Goal: Download file/media

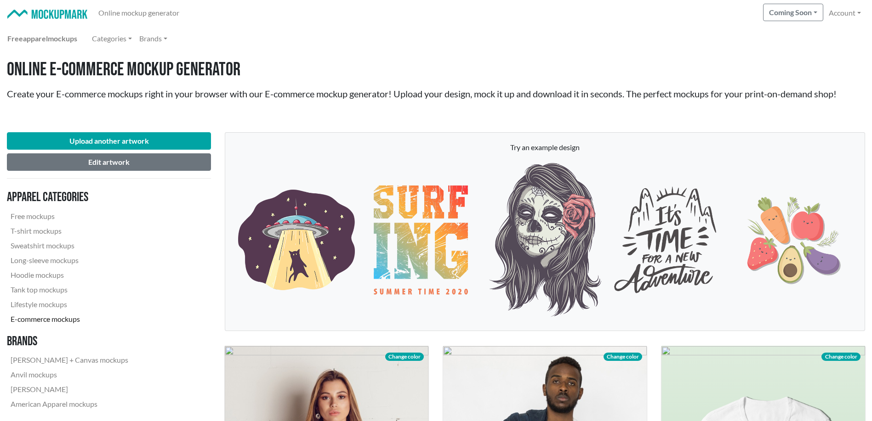
scroll to position [230, 0]
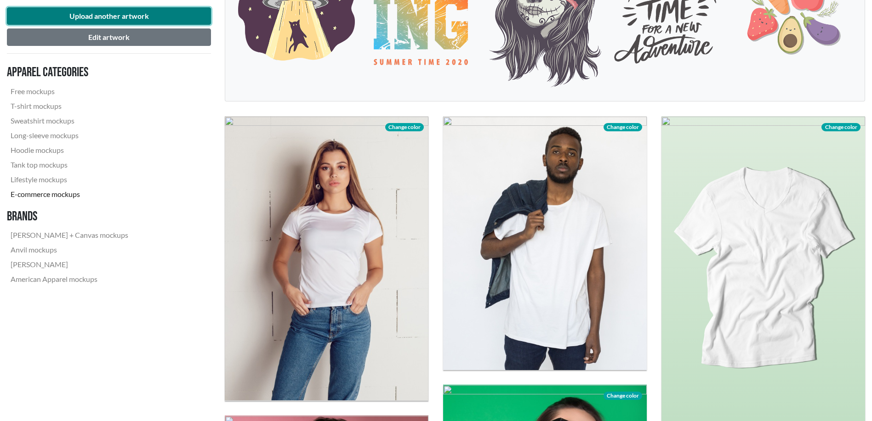
click at [134, 11] on button "Upload another artwork" at bounding box center [109, 15] width 204 height 17
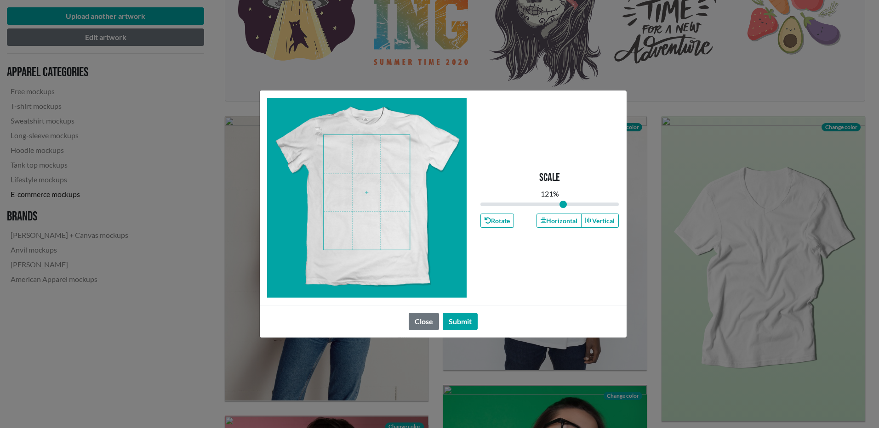
type input "1.1"
click at [460, 320] on button "Submit" at bounding box center [460, 321] width 35 height 17
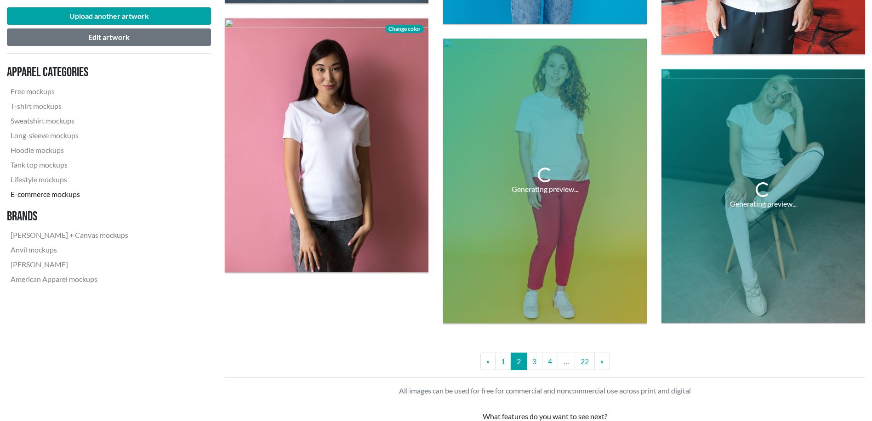
scroll to position [2451, 0]
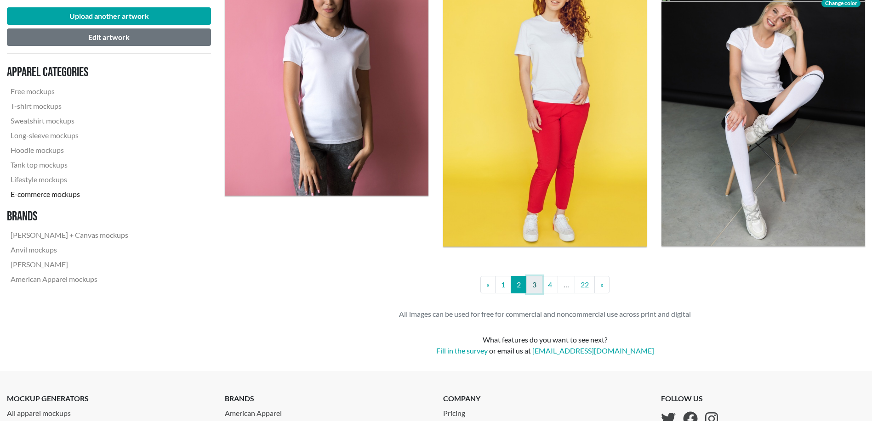
click at [536, 288] on link "3" at bounding box center [534, 284] width 16 height 17
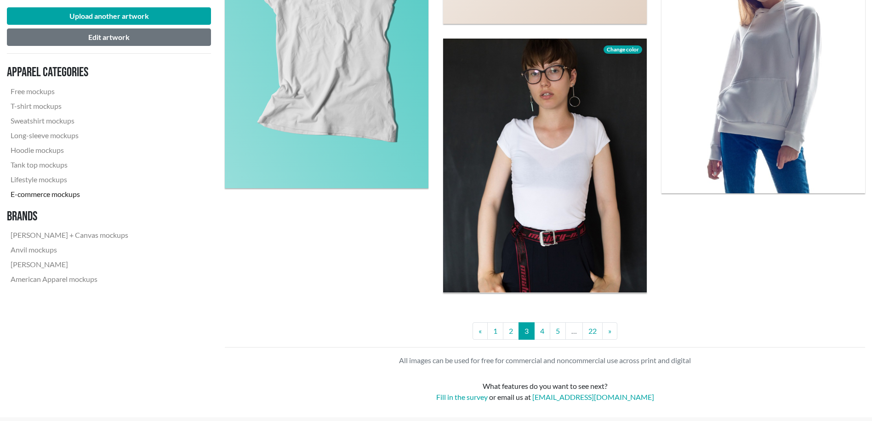
scroll to position [2527, 0]
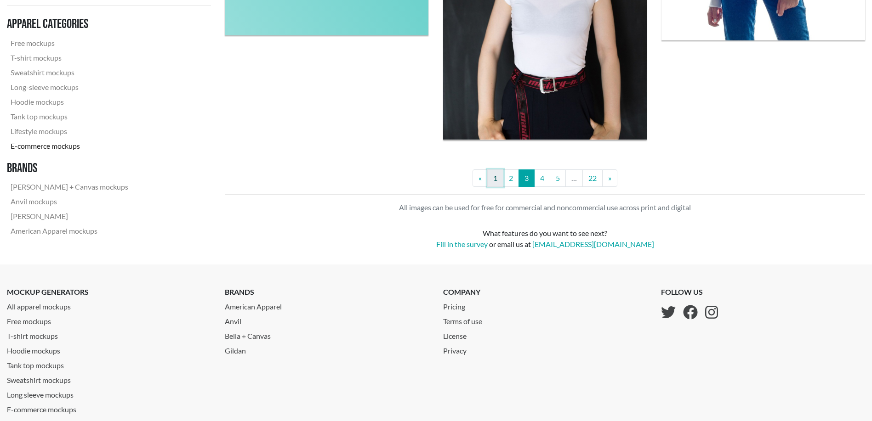
click at [491, 180] on link "1" at bounding box center [495, 178] width 16 height 17
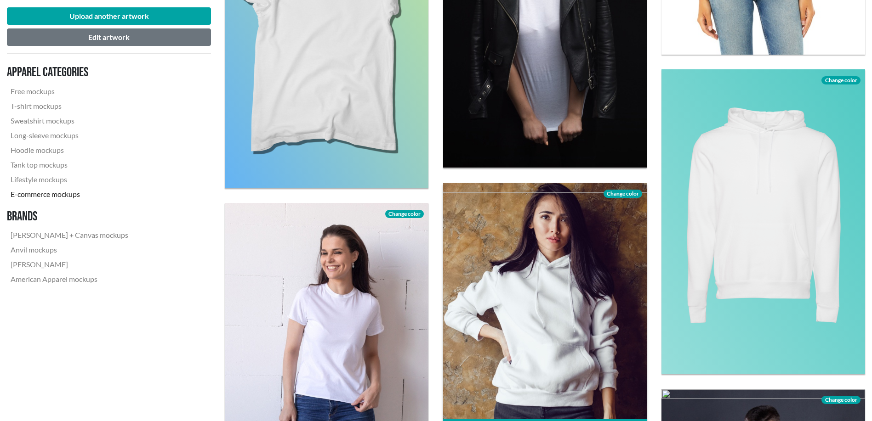
scroll to position [1761, 0]
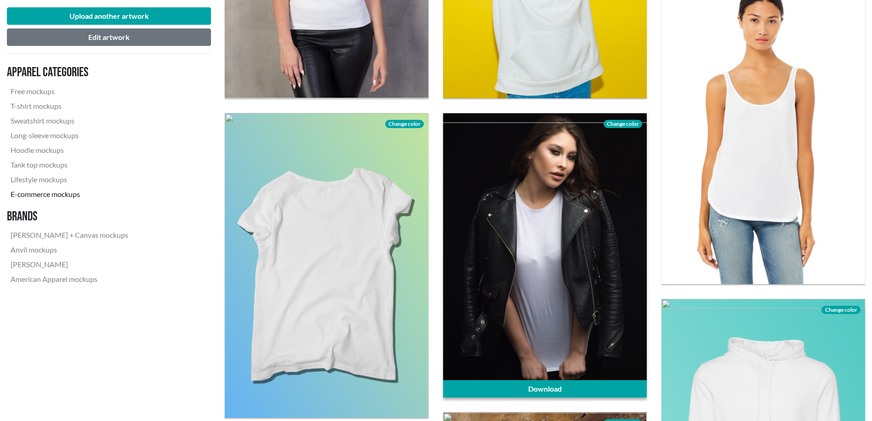
click at [602, 284] on div at bounding box center [545, 255] width 204 height 285
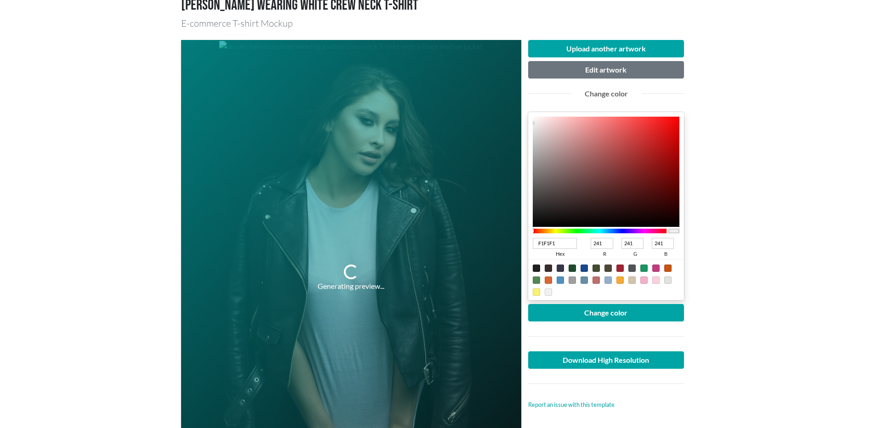
scroll to position [153, 0]
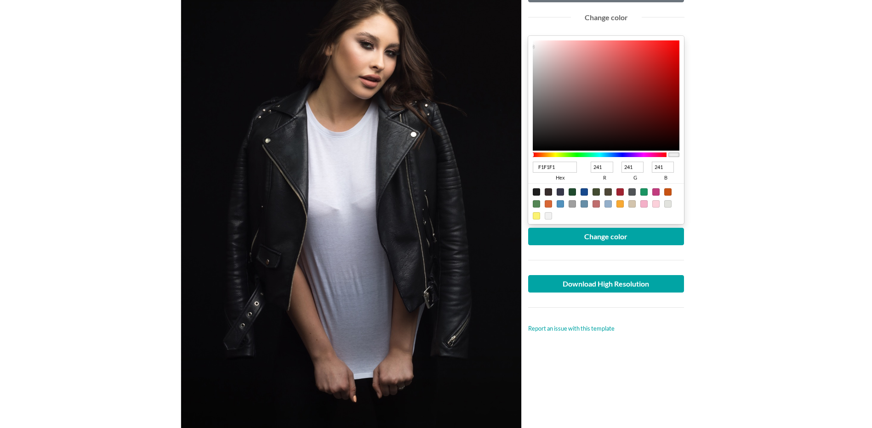
type input "2D2A2A"
type input "45"
type input "42"
type input "191919"
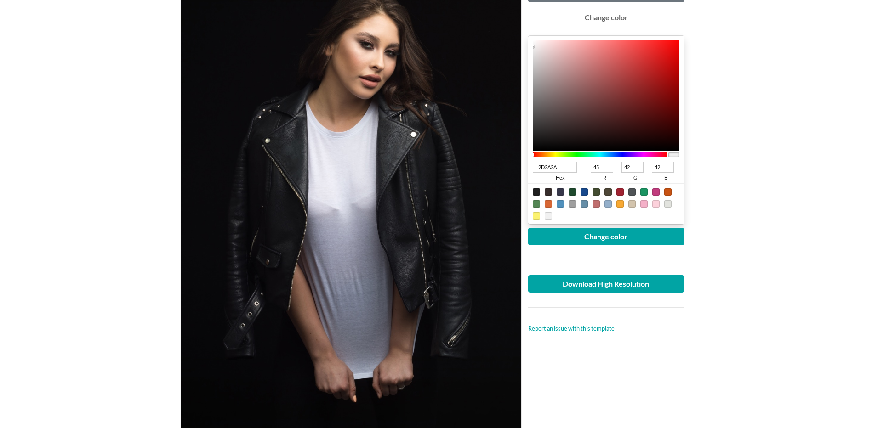
type input "25"
type input "161616"
type input "22"
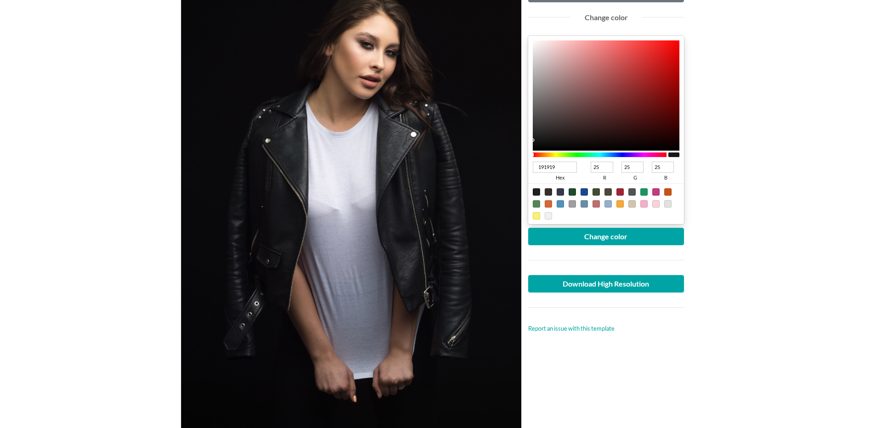
type input "22"
type input "151515"
type input "21"
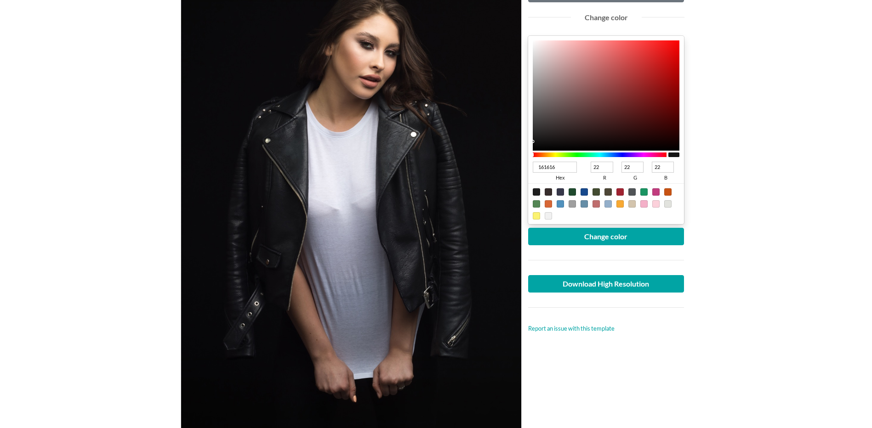
type input "21"
type input "141414"
type input "20"
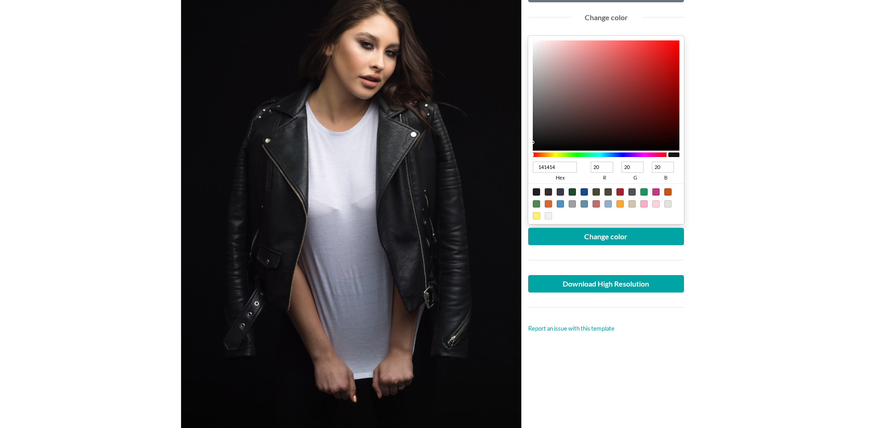
type input "121212"
type input "18"
type input "101010"
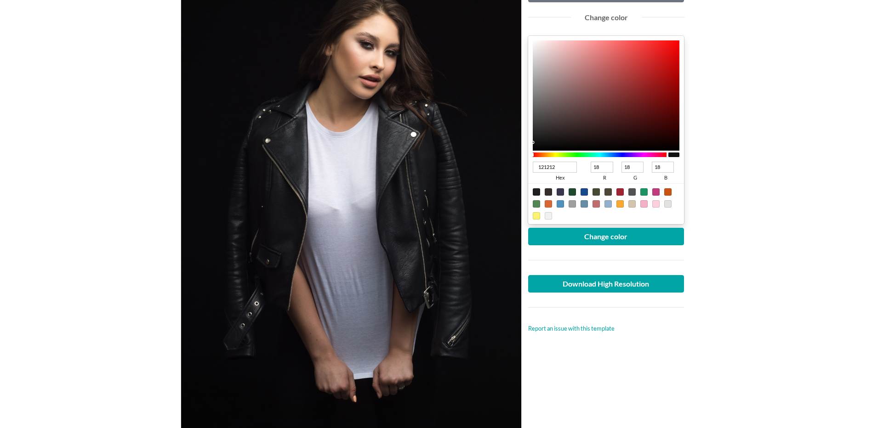
type input "16"
type input "0D0D0D"
type input "13"
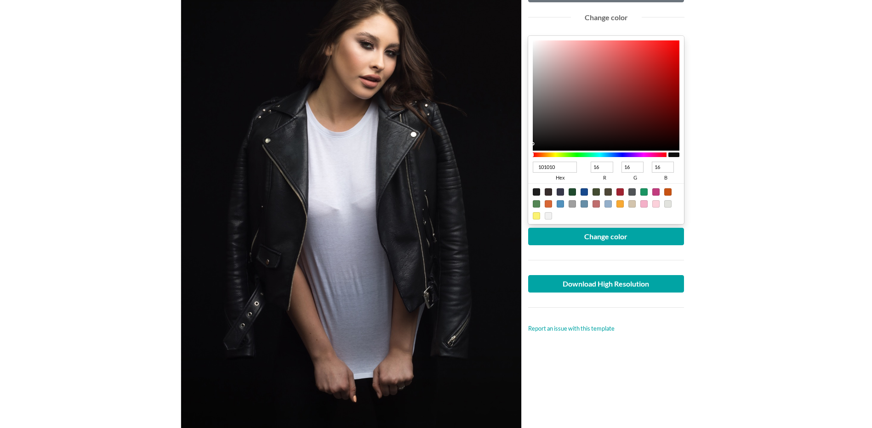
type input "13"
drag, startPoint x: 542, startPoint y: 131, endPoint x: 527, endPoint y: 145, distance: 20.5
click at [527, 145] on div "Upload another artwork Edit artwork Change color 0D0D0D hex 13 r 13 g 13 b 100 …" at bounding box center [606, 202] width 170 height 476
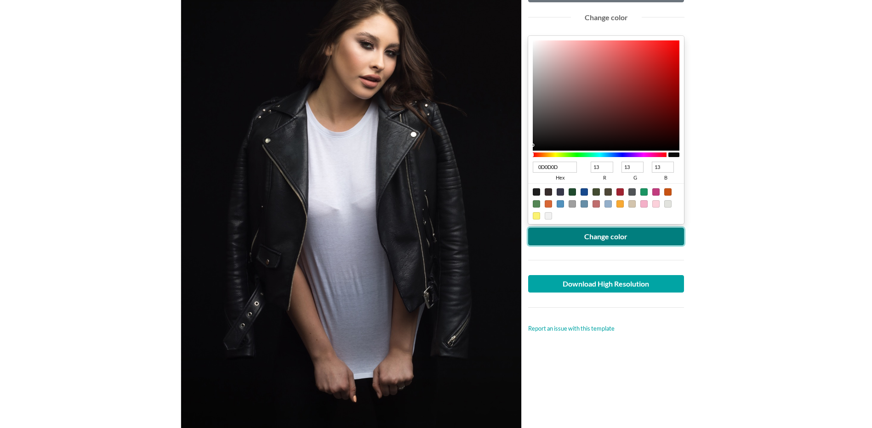
click at [606, 234] on button "Change color" at bounding box center [606, 236] width 156 height 17
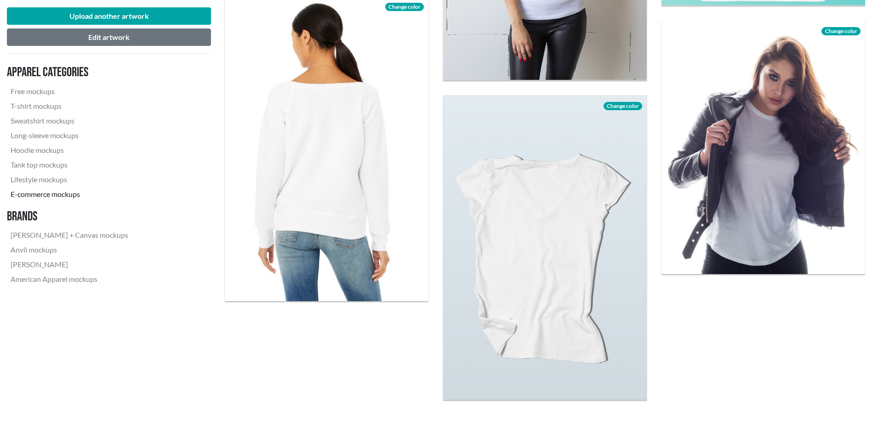
scroll to position [2451, 0]
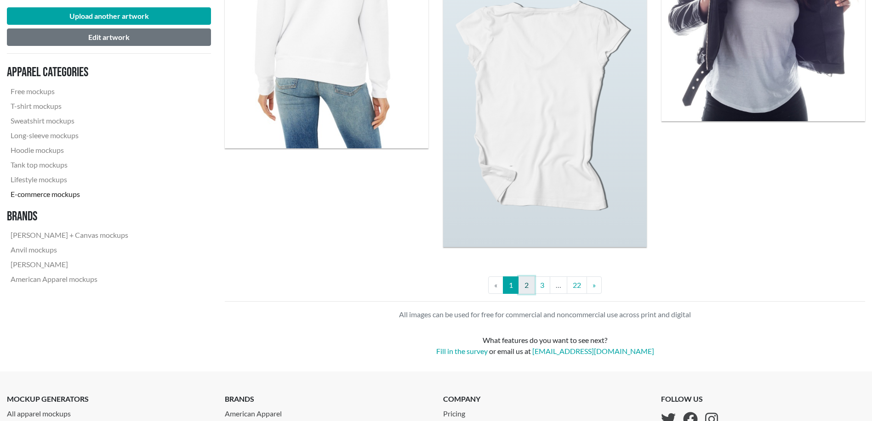
click at [525, 291] on link "2" at bounding box center [526, 285] width 16 height 17
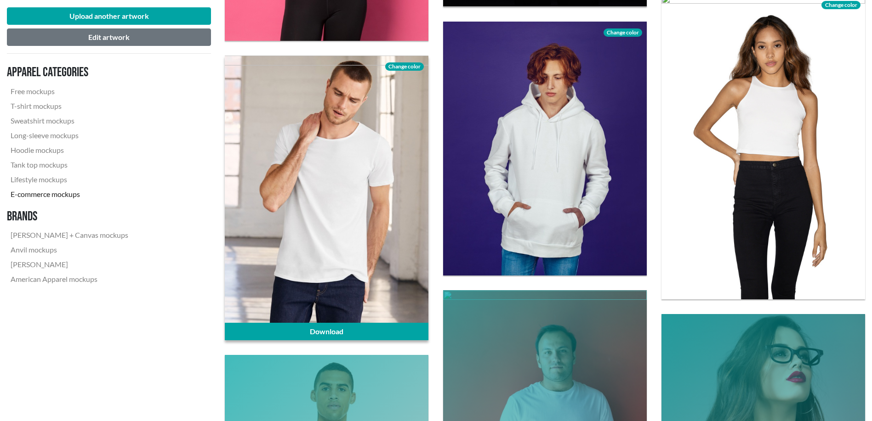
scroll to position [2374, 0]
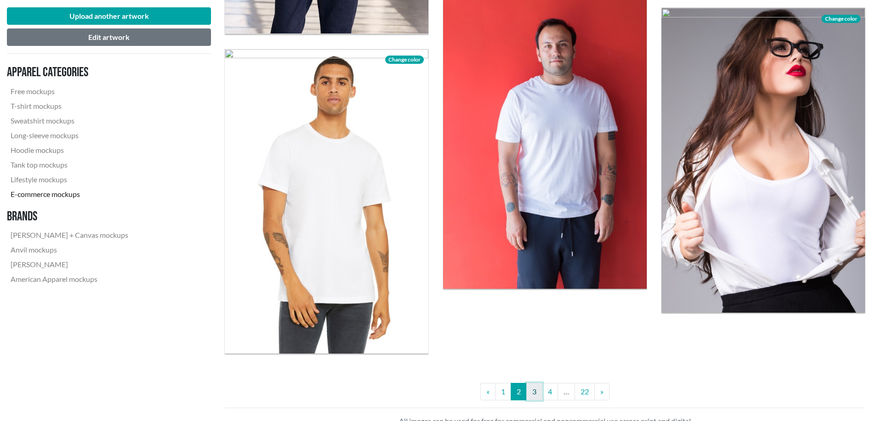
click at [536, 395] on link "3" at bounding box center [534, 391] width 16 height 17
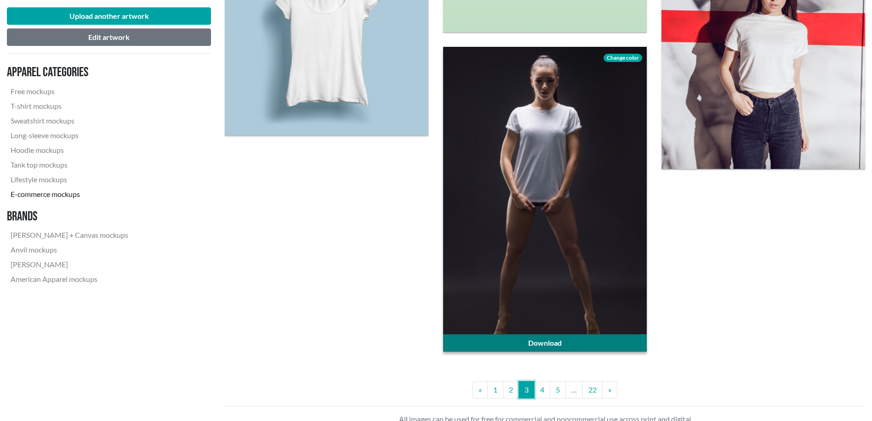
scroll to position [2527, 0]
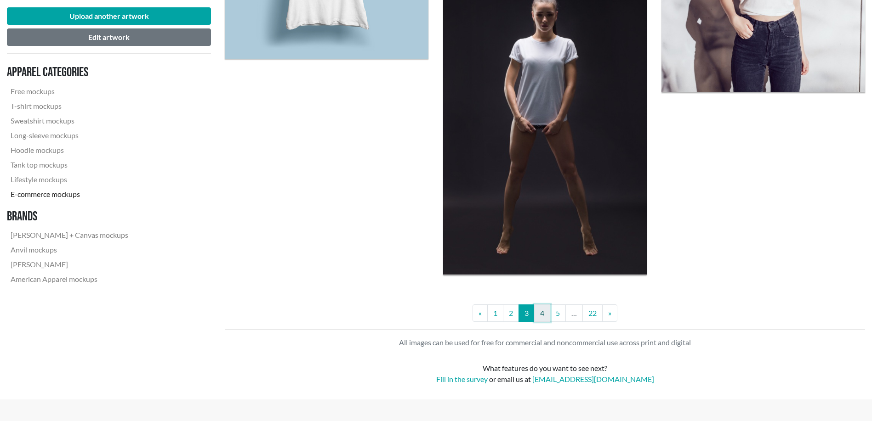
click at [546, 312] on link "4" at bounding box center [542, 313] width 16 height 17
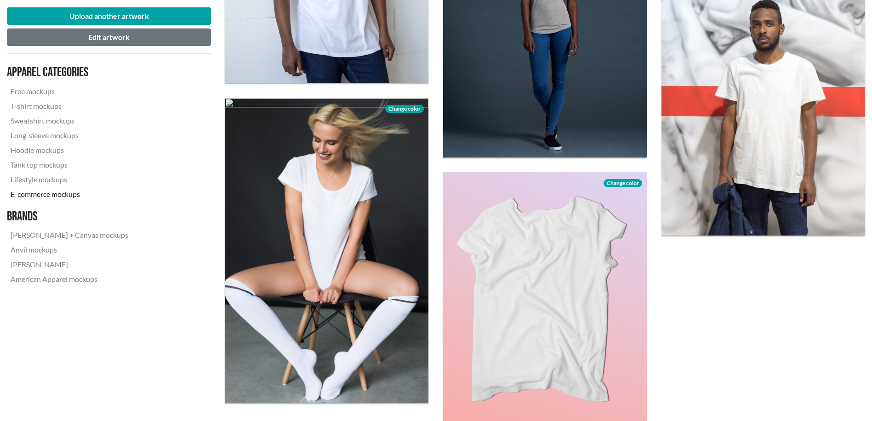
scroll to position [2298, 0]
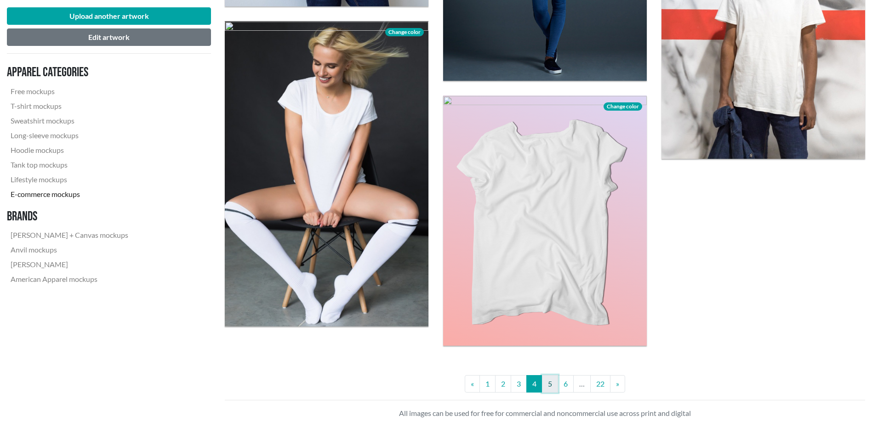
click at [550, 388] on link "5" at bounding box center [550, 383] width 16 height 17
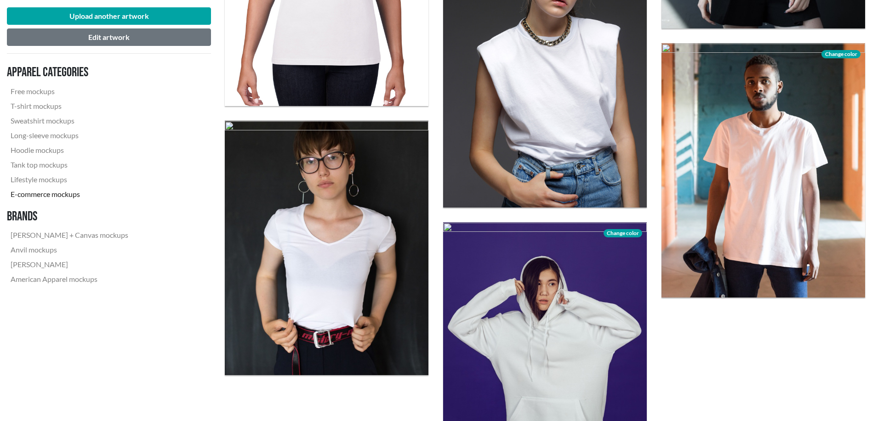
scroll to position [2374, 0]
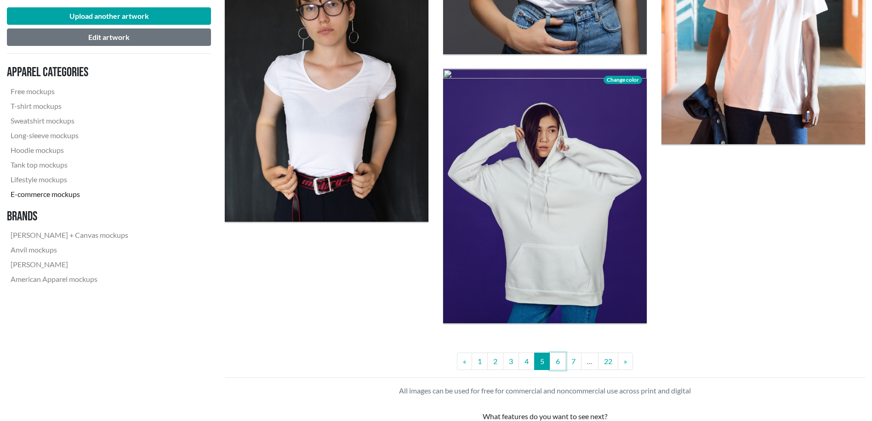
click at [557, 365] on link "6" at bounding box center [558, 361] width 16 height 17
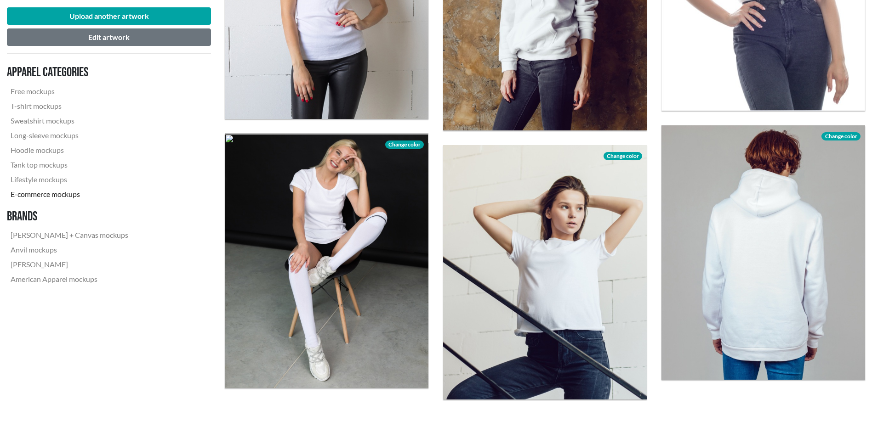
scroll to position [2527, 0]
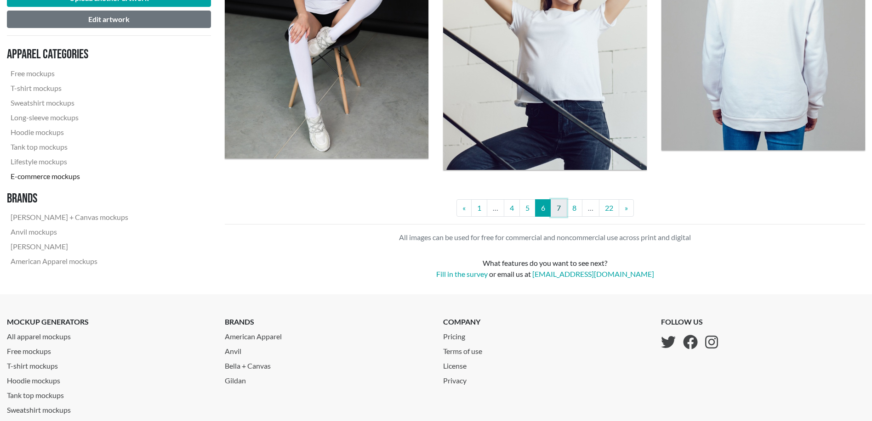
click at [557, 210] on link "7" at bounding box center [559, 207] width 16 height 17
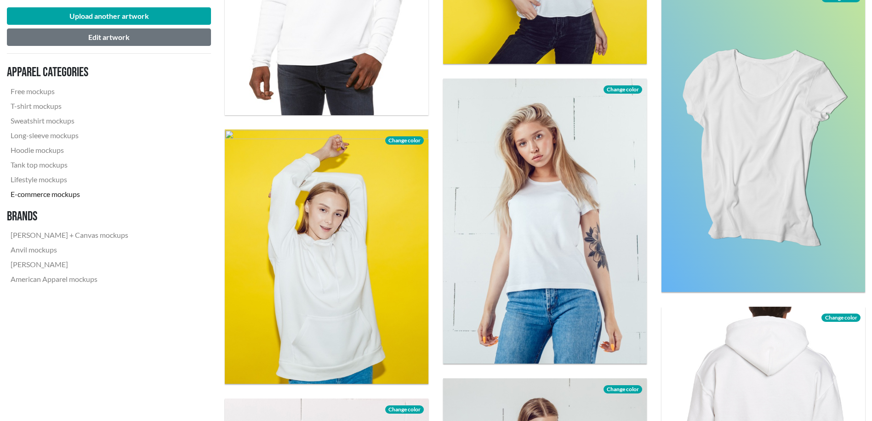
scroll to position [613, 0]
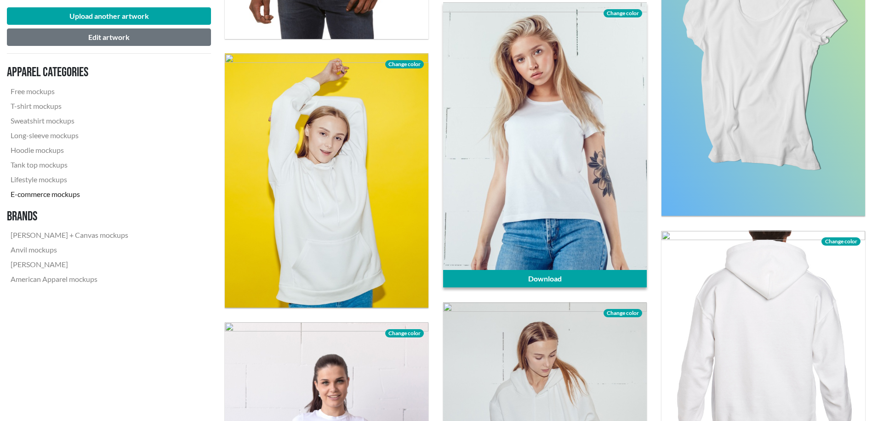
click at [581, 183] on div at bounding box center [545, 144] width 204 height 285
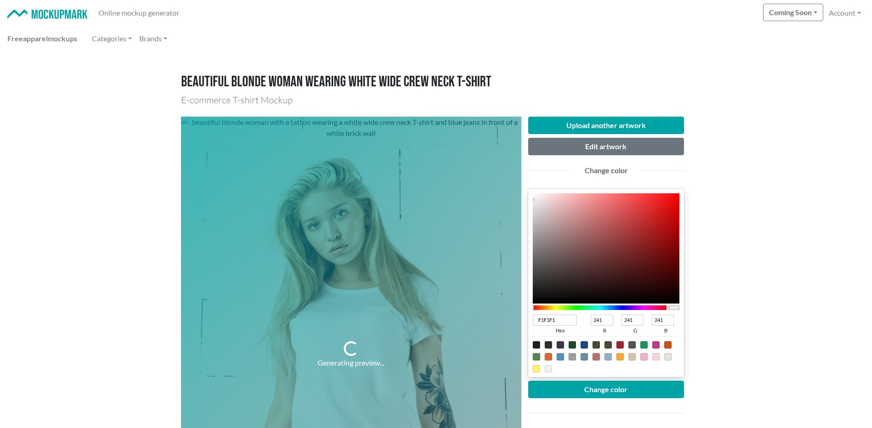
type input "222121"
type input "34"
type input "33"
type input "212020"
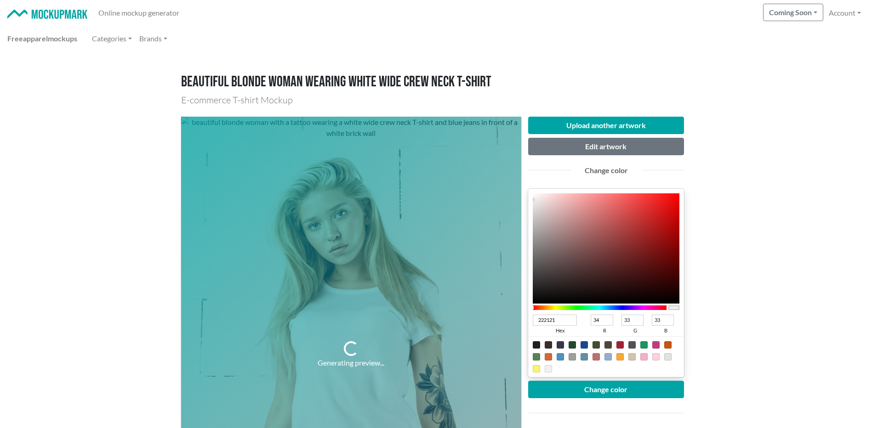
type input "33"
type input "32"
type input "1E1D1D"
type input "30"
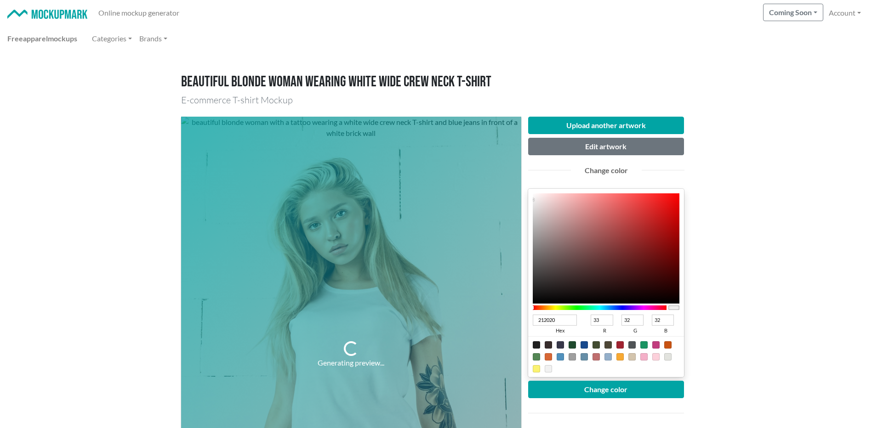
type input "29"
type input "1B1A1A"
type input "27"
type input "26"
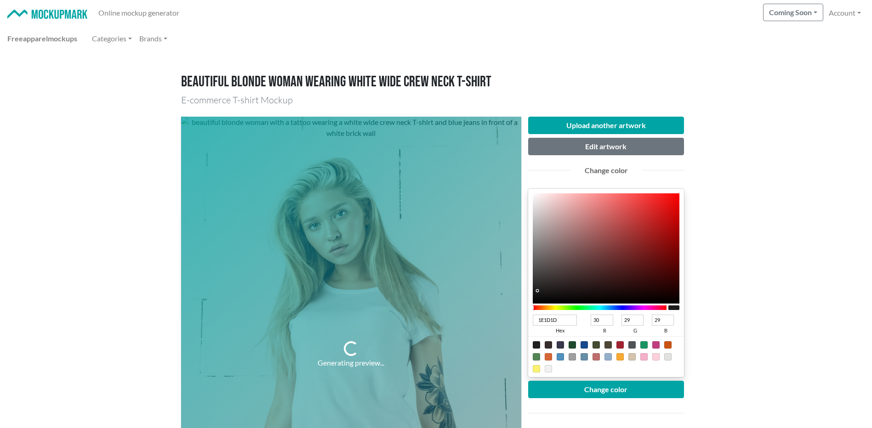
type input "26"
type input "181717"
type input "24"
type input "23"
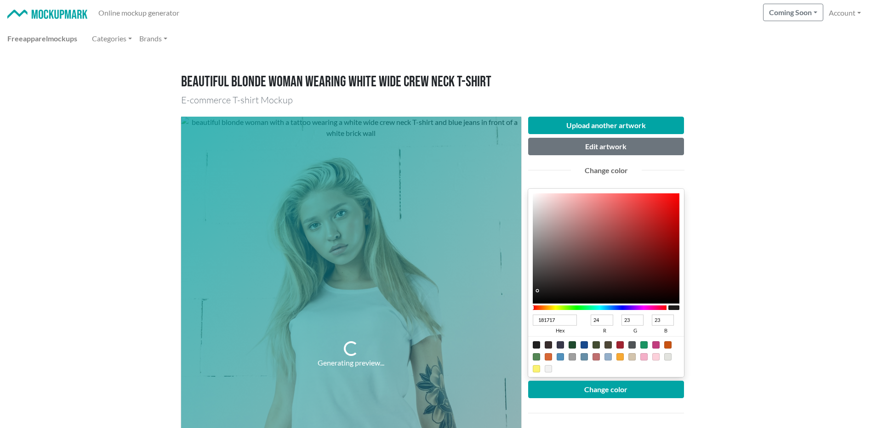
type input "171616"
type input "23"
type input "22"
type input "161515"
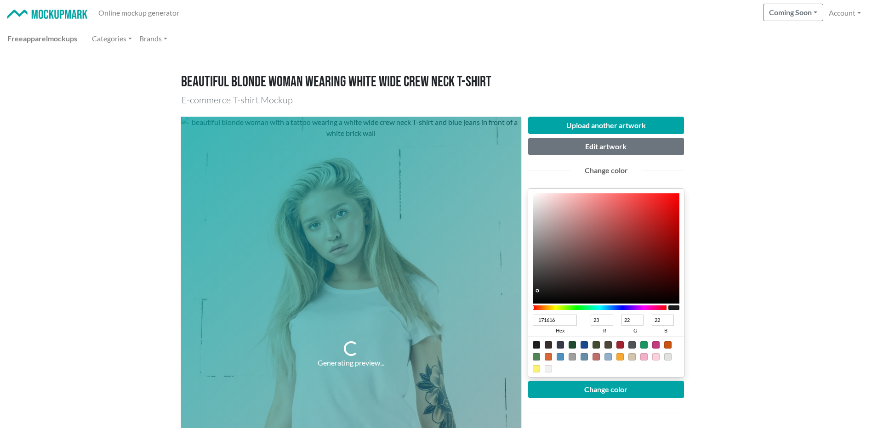
type input "22"
type input "21"
type input "141313"
type input "20"
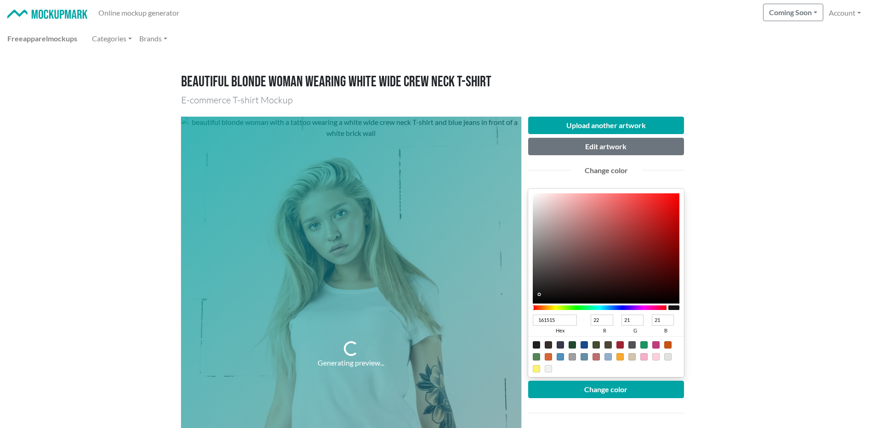
type input "19"
type input "121212"
type input "18"
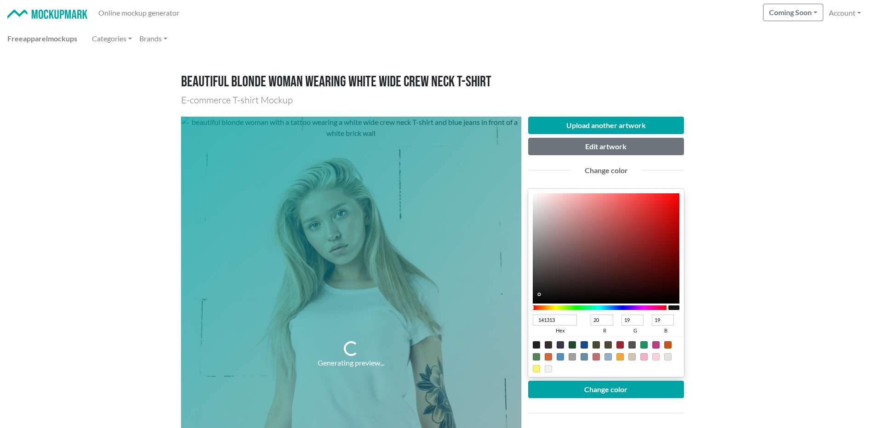
type input "18"
type input "141414"
type input "20"
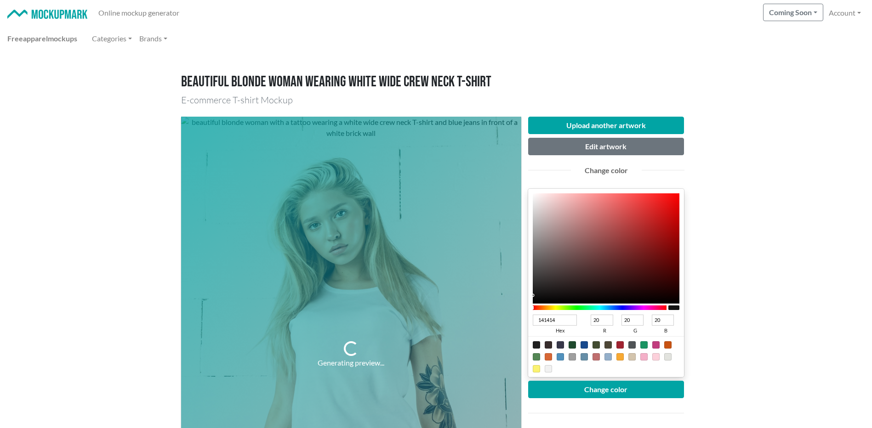
drag, startPoint x: 538, startPoint y: 290, endPoint x: 527, endPoint y: 295, distance: 12.1
click at [527, 295] on div "Upload another artwork Edit artwork Change color 141414 hex 20 r 20 g 20 b 100 …" at bounding box center [606, 355] width 170 height 477
type input "191919"
type input "25"
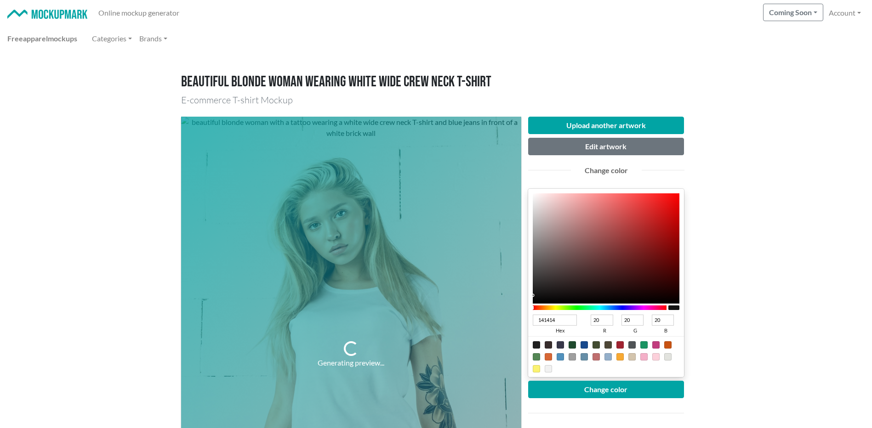
type input "25"
type input "171616"
type input "23"
type input "22"
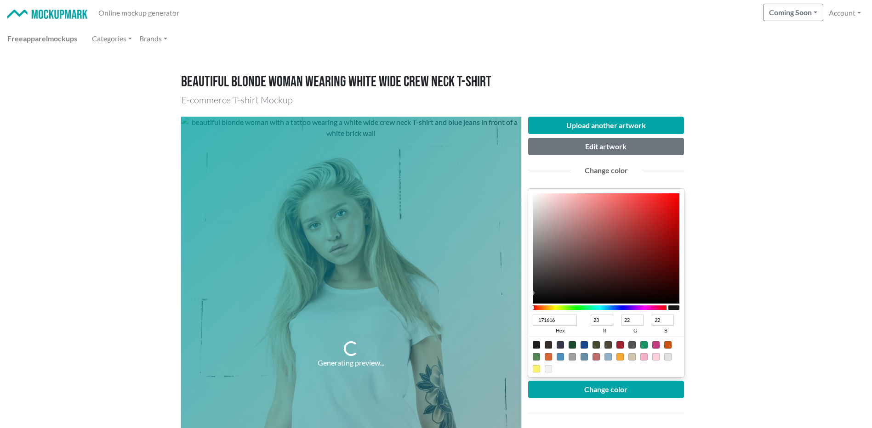
type input "161515"
type input "22"
type input "21"
type input "151414"
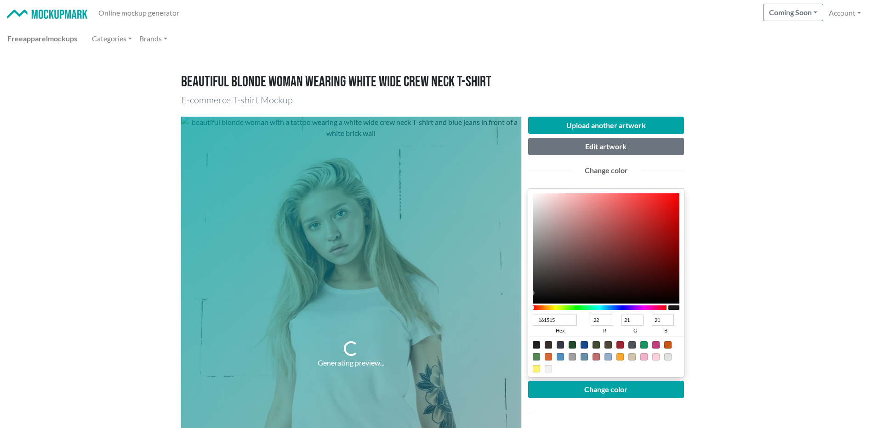
type input "21"
type input "20"
type input "121212"
type input "18"
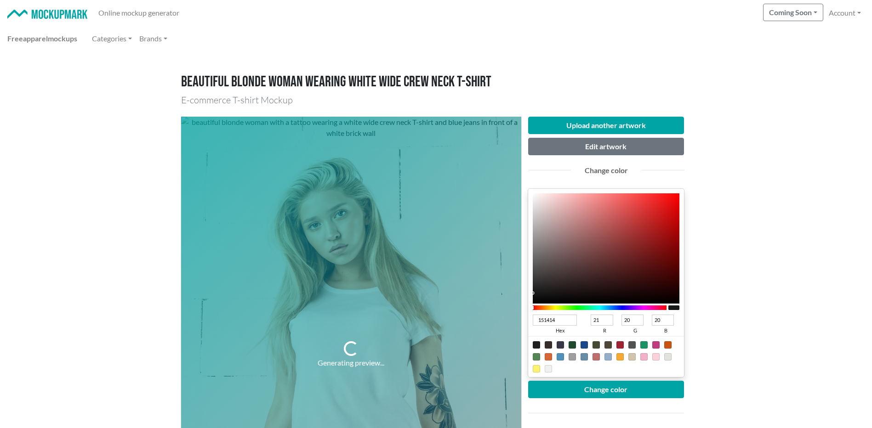
type input "18"
type input "111111"
type input "17"
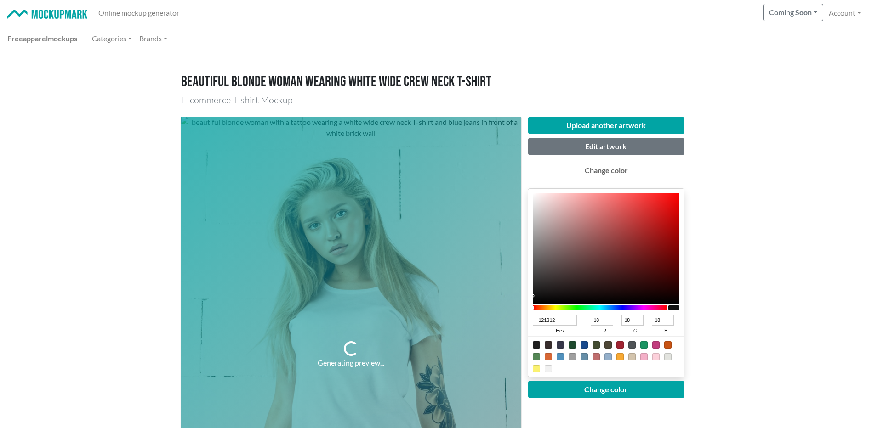
type input "17"
type input "0E0E0E"
type input "14"
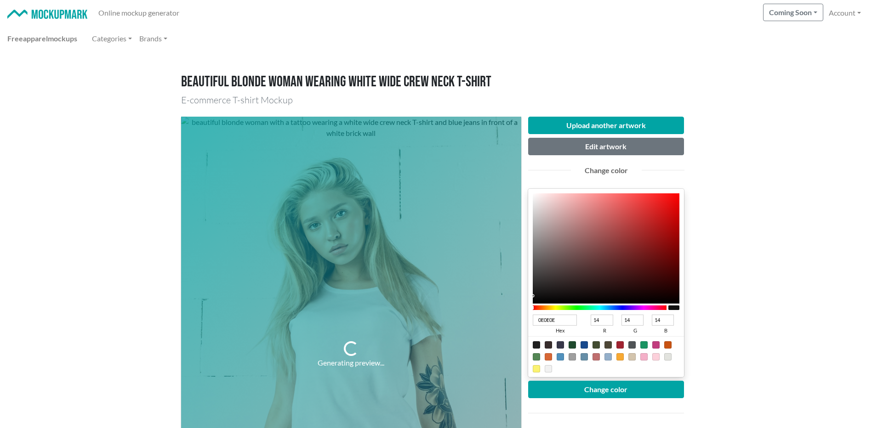
type input "0D0D0D"
type input "13"
type input "0B0B0B"
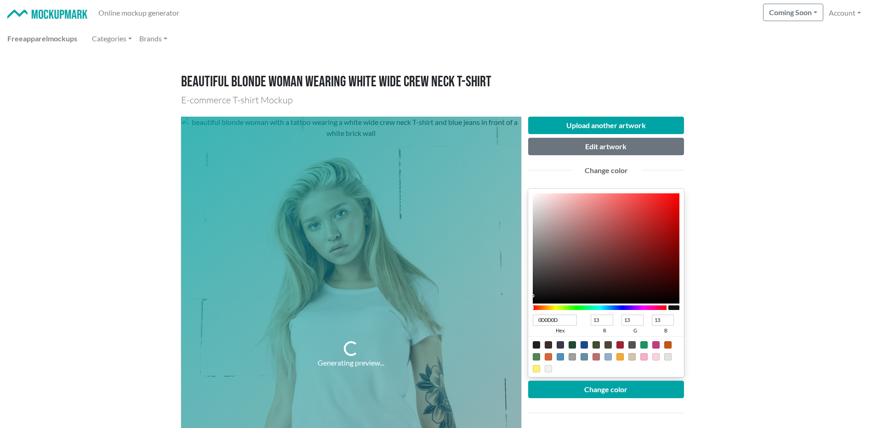
type input "11"
type input "0A0A0A"
type input "10"
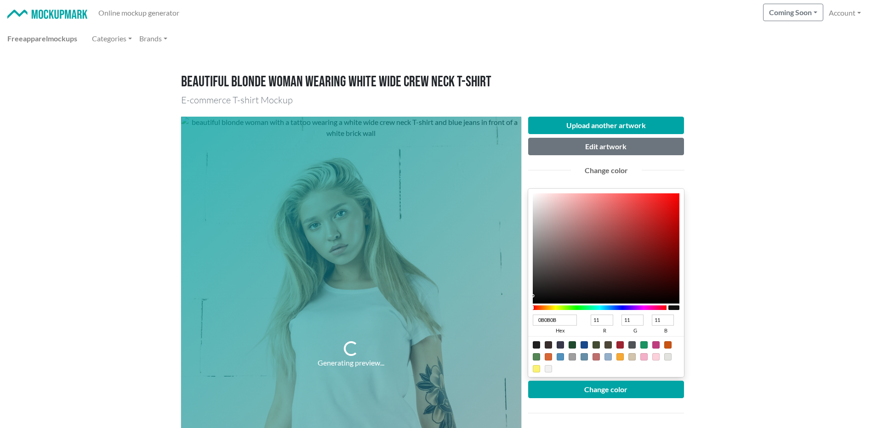
type input "10"
type input "0B0B0B"
type input "11"
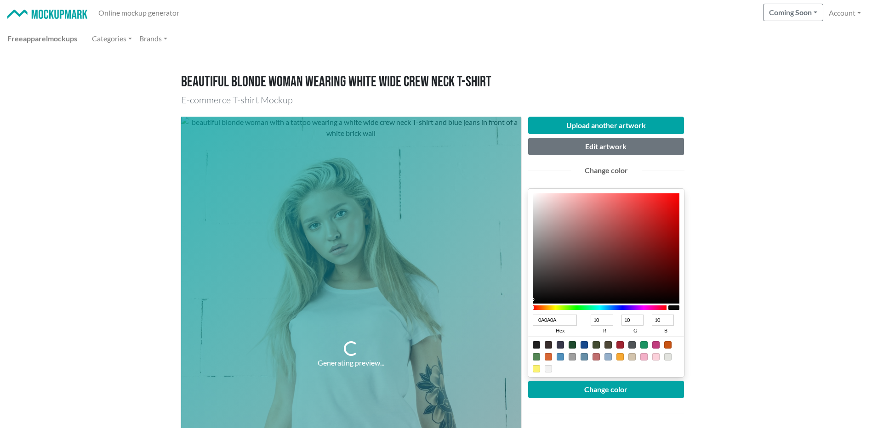
type input "11"
drag, startPoint x: 534, startPoint y: 294, endPoint x: 528, endPoint y: 299, distance: 7.8
click at [529, 299] on div "0B0B0B hex 11 r 11 g 11 b 100 a" at bounding box center [606, 283] width 156 height 188
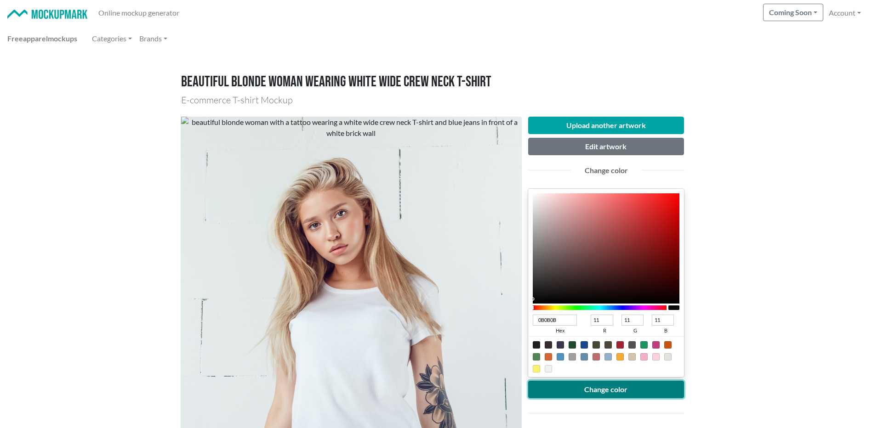
click at [598, 394] on button "Change color" at bounding box center [606, 389] width 156 height 17
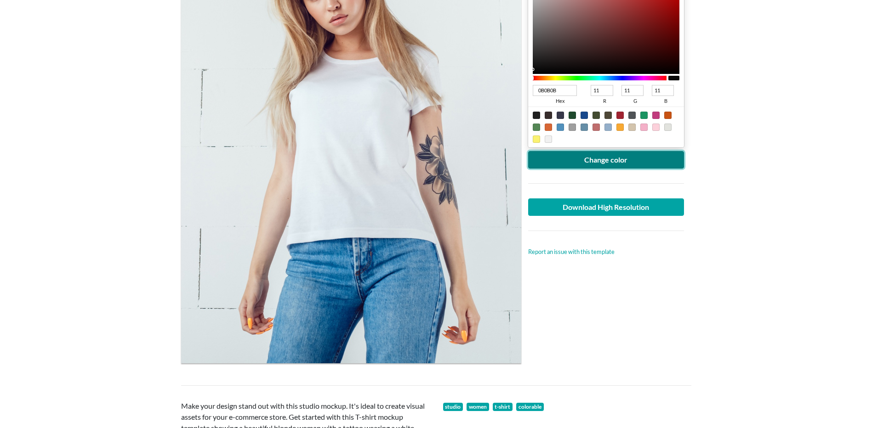
scroll to position [153, 0]
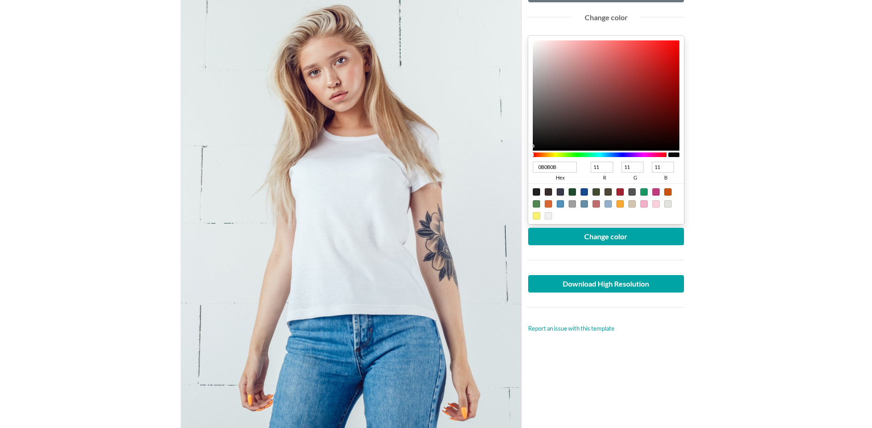
click at [724, 387] on main "Beautiful blonde woman wearing white wide crew neck T-shirt E-commerce T-shirt …" at bounding box center [436, 358] width 872 height 921
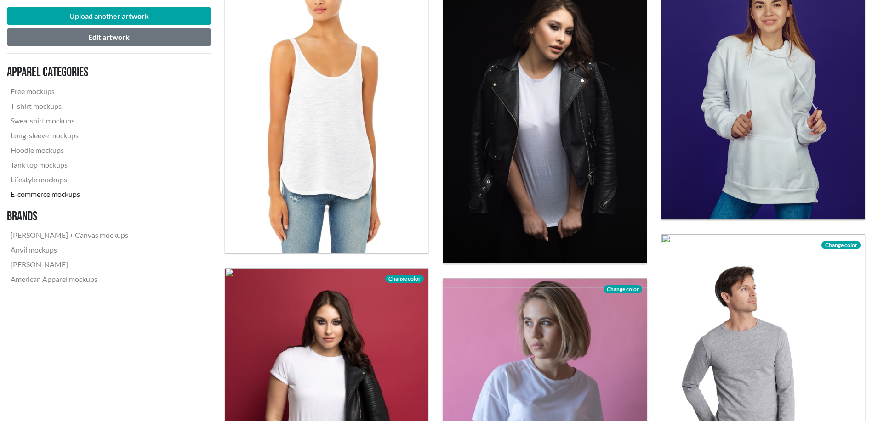
scroll to position [2374, 0]
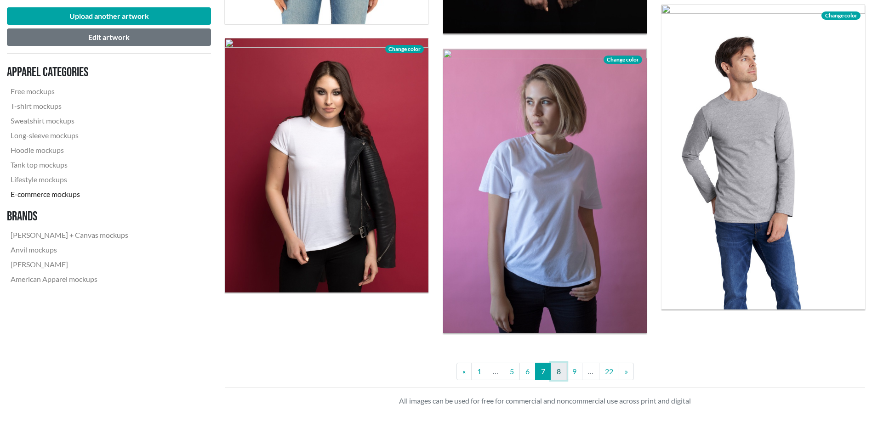
click at [563, 372] on link "8" at bounding box center [559, 371] width 16 height 17
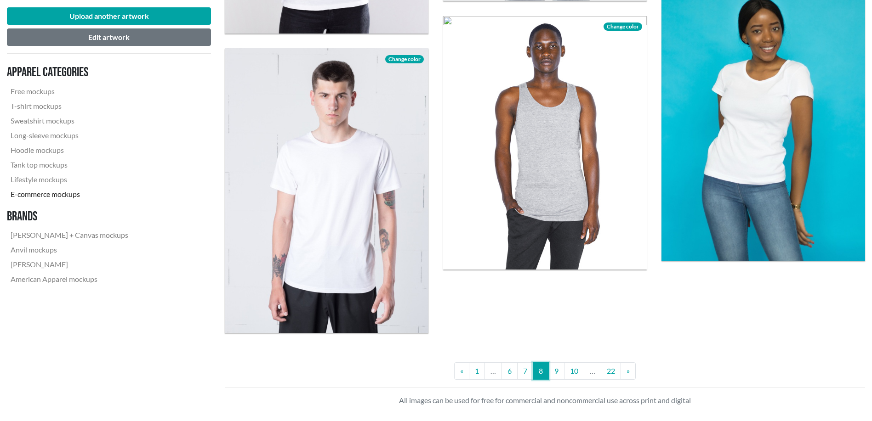
scroll to position [2451, 0]
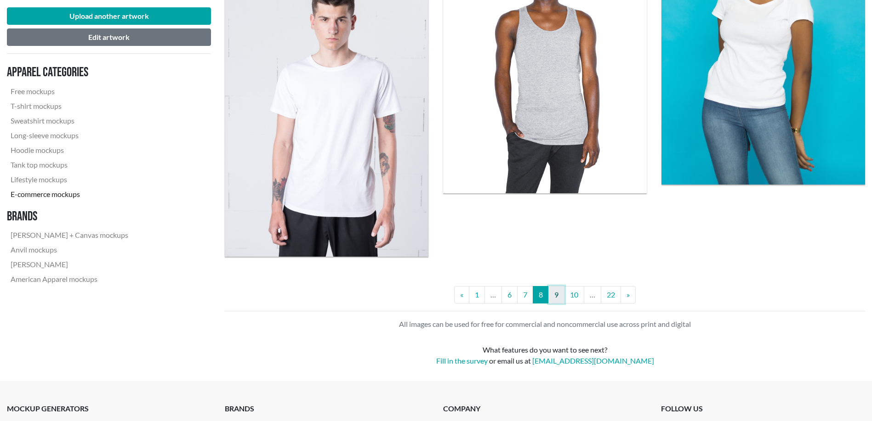
click at [562, 293] on link "9" at bounding box center [556, 294] width 16 height 17
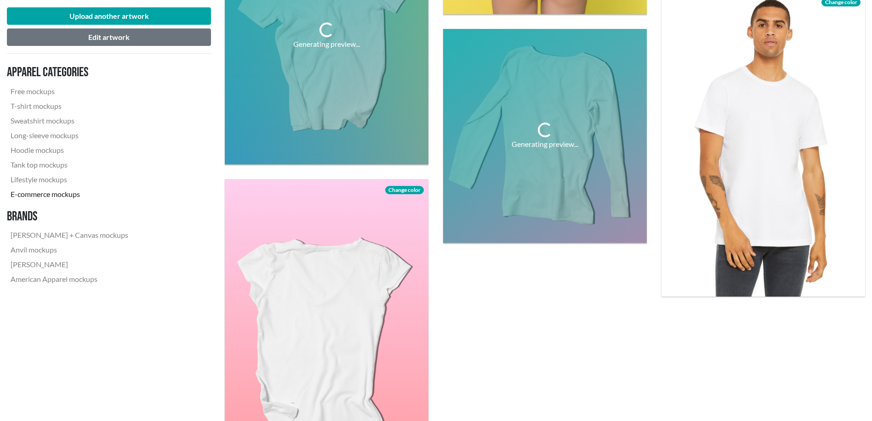
scroll to position [2374, 0]
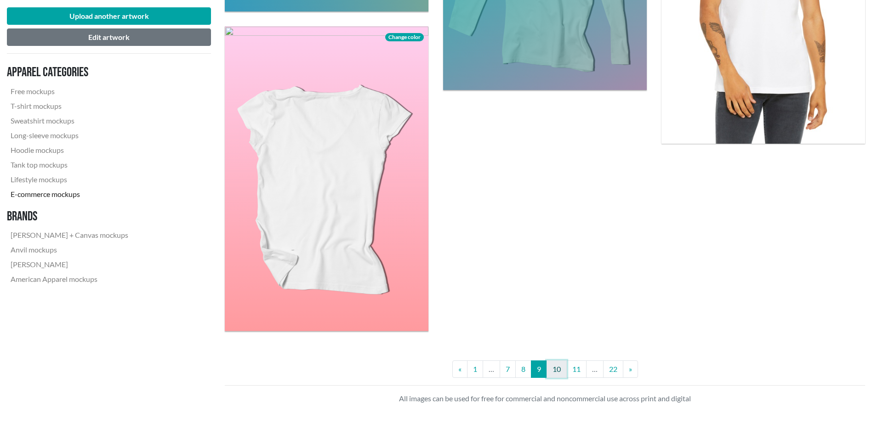
click at [560, 371] on link "10" at bounding box center [556, 369] width 20 height 17
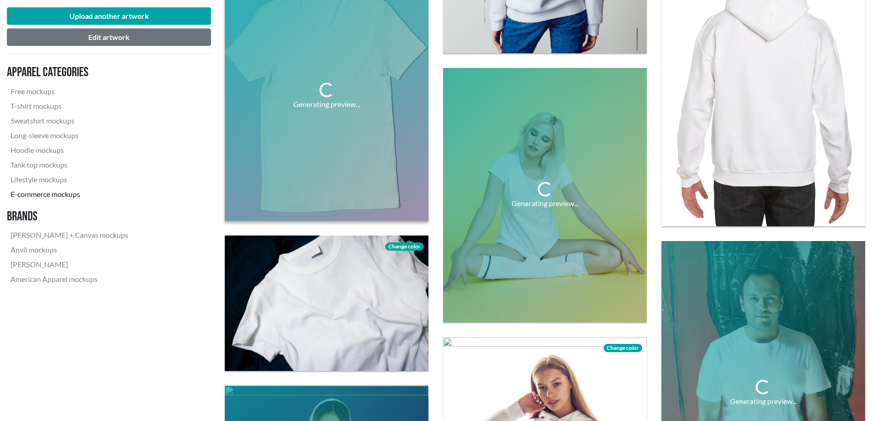
scroll to position [1608, 0]
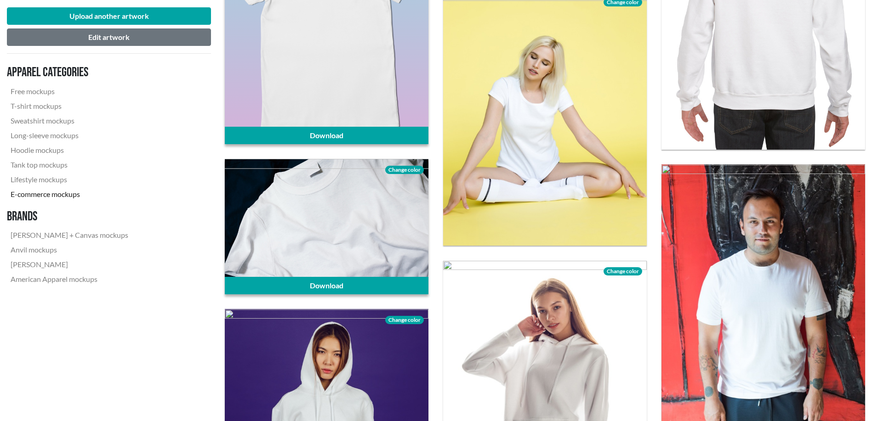
click at [373, 225] on div at bounding box center [327, 227] width 204 height 136
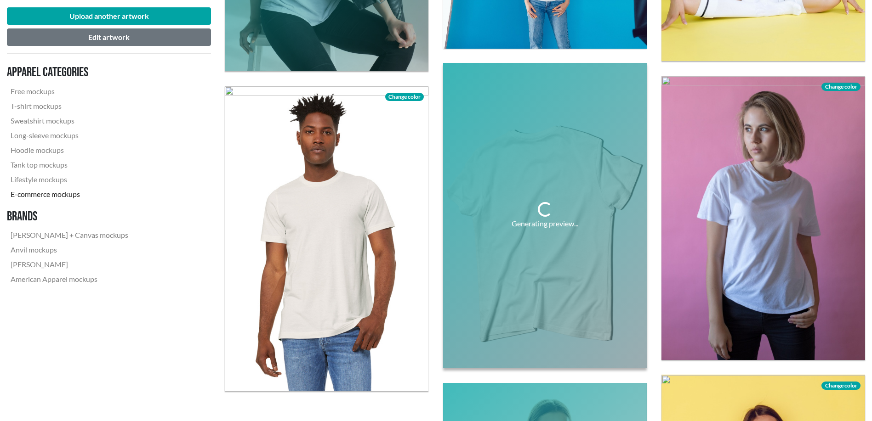
scroll to position [2451, 0]
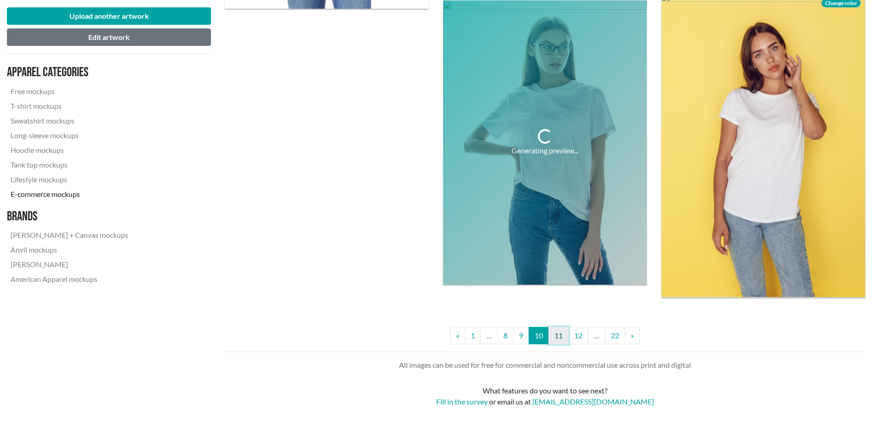
click at [561, 335] on link "11" at bounding box center [558, 335] width 20 height 17
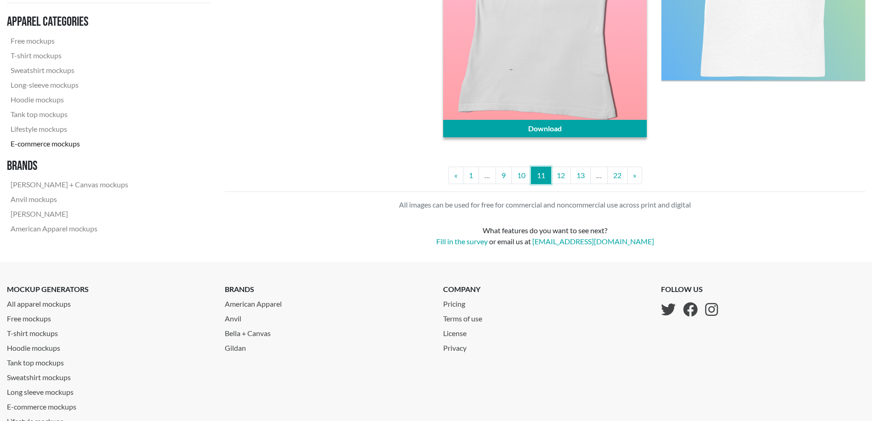
scroll to position [2481, 0]
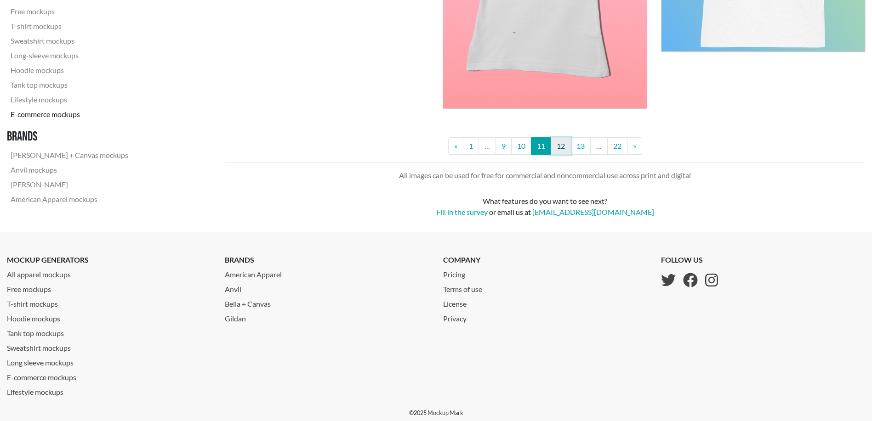
click at [561, 147] on link "12" at bounding box center [561, 145] width 20 height 17
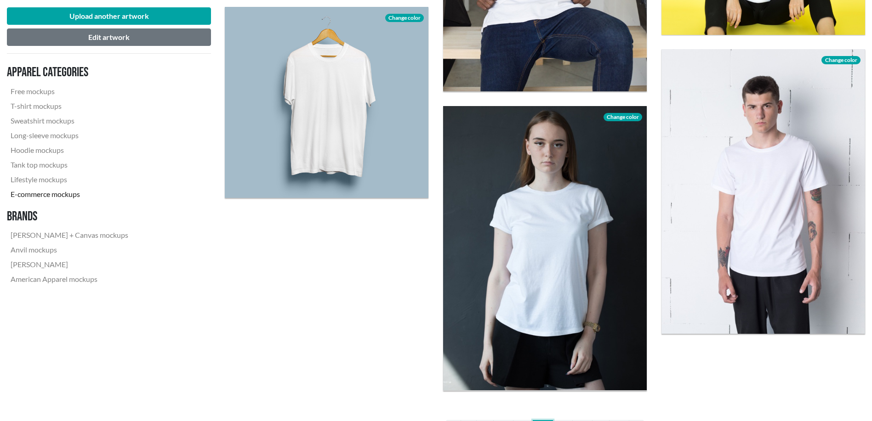
scroll to position [2298, 0]
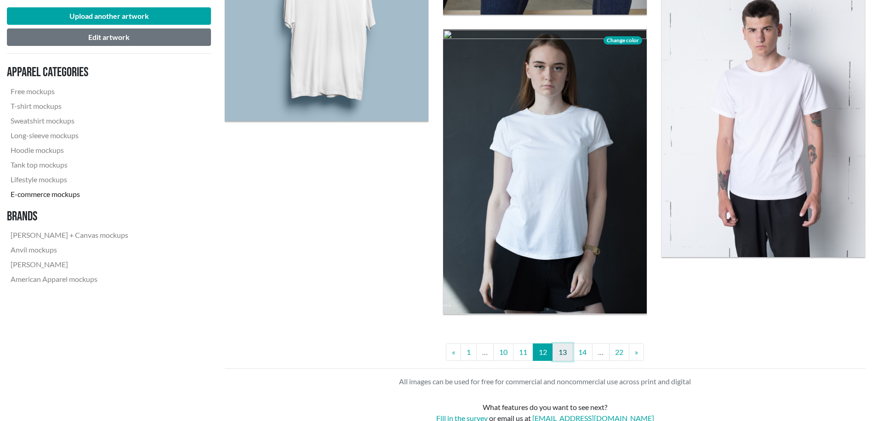
click at [569, 354] on link "13" at bounding box center [562, 352] width 20 height 17
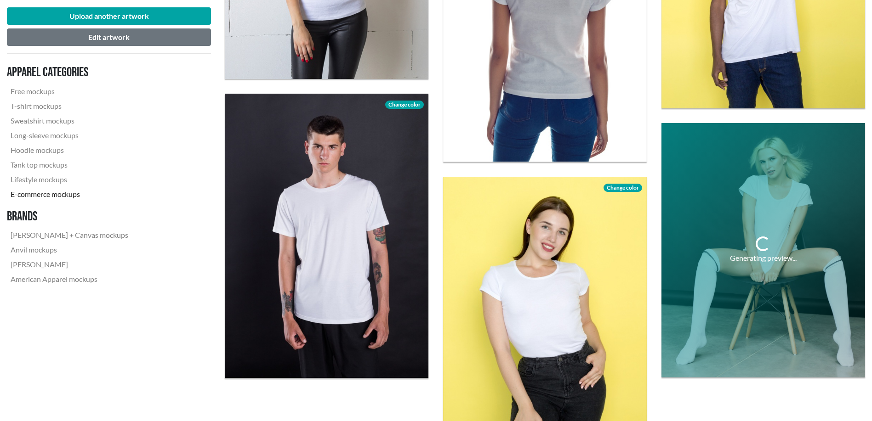
scroll to position [2374, 0]
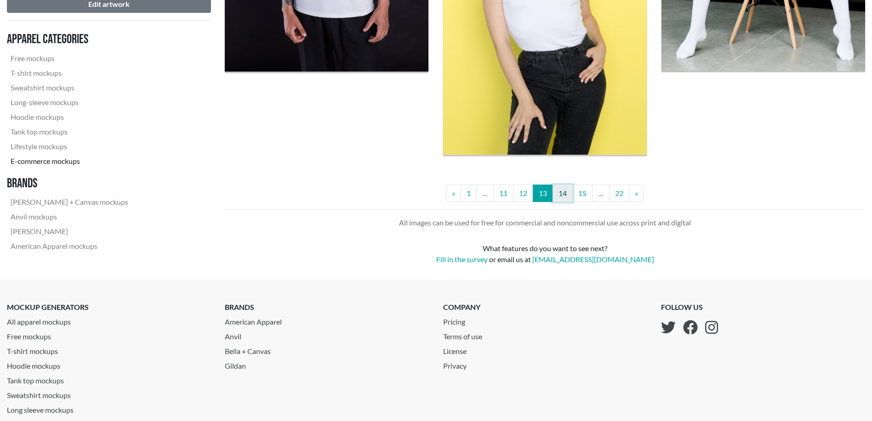
click at [556, 193] on link "14" at bounding box center [562, 193] width 20 height 17
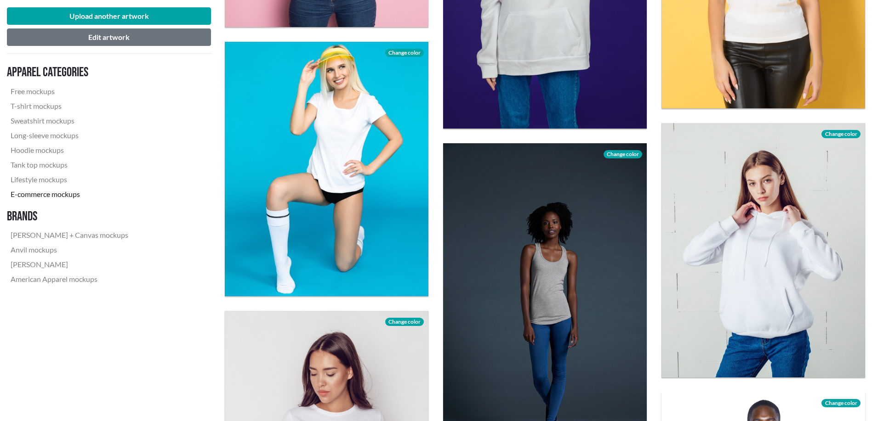
scroll to position [1149, 0]
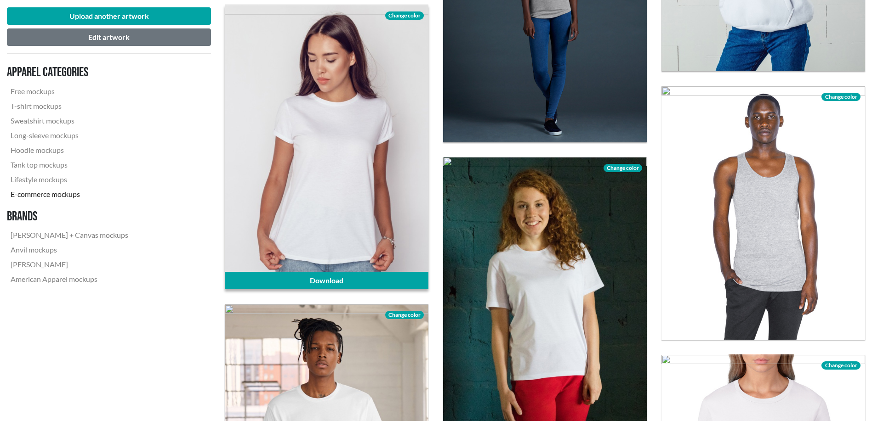
click at [373, 202] on div at bounding box center [327, 147] width 204 height 285
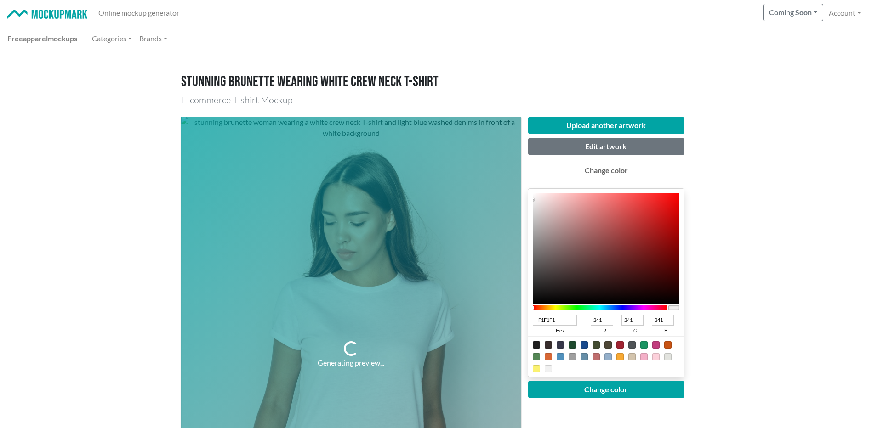
type input "262424"
type input "38"
type input "36"
type input "201F1F"
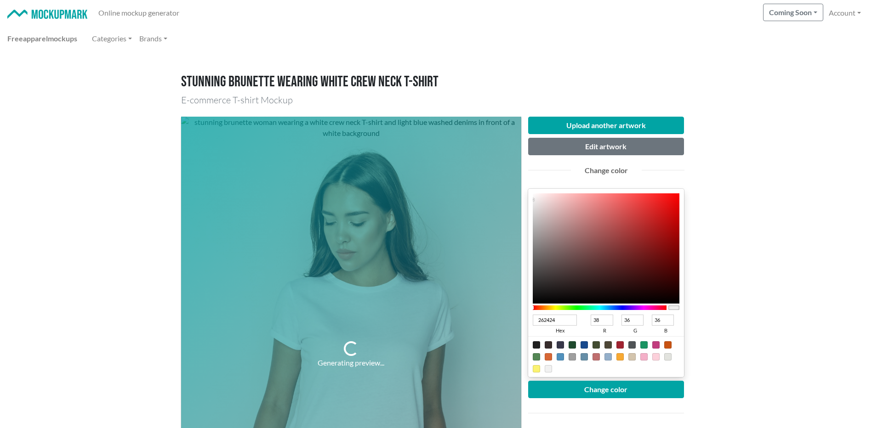
type input "32"
type input "31"
type input "1D1C1C"
type input "29"
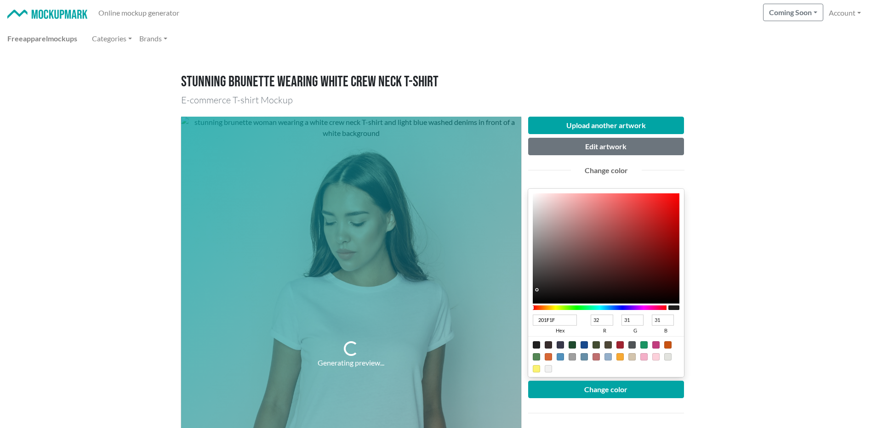
type input "28"
type input "181717"
type input "24"
type input "23"
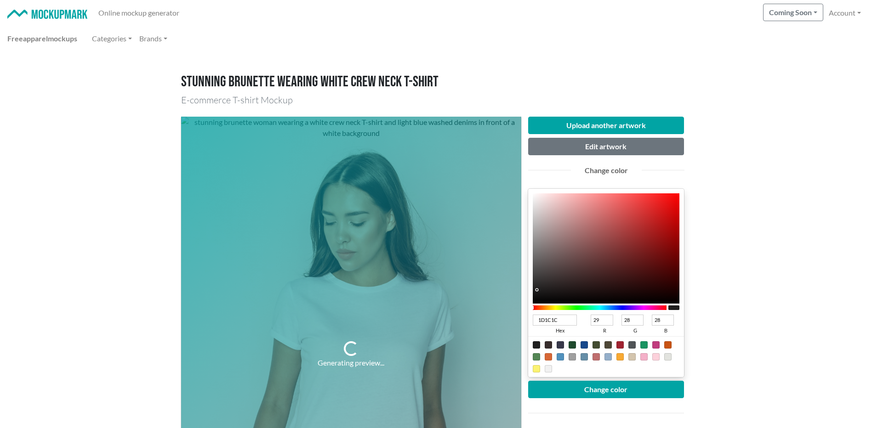
type input "23"
type input "141313"
type input "20"
type input "19"
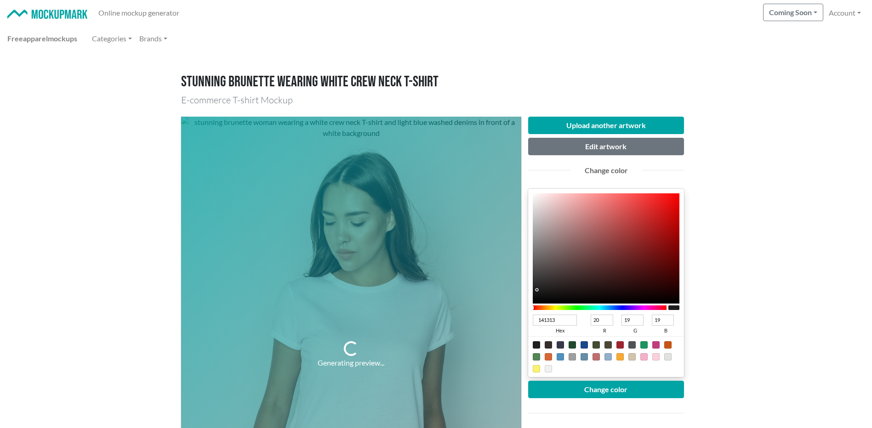
type input "101010"
type input "16"
type input "0D0D0D"
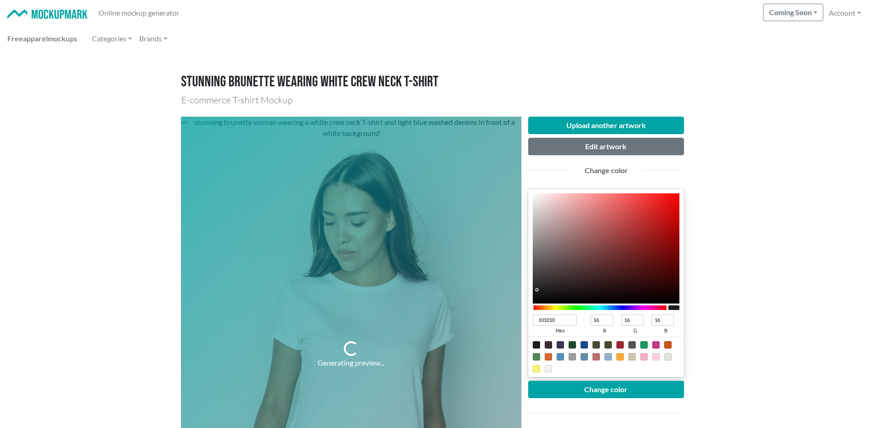
type input "13"
type input "0B0B0B"
type input "11"
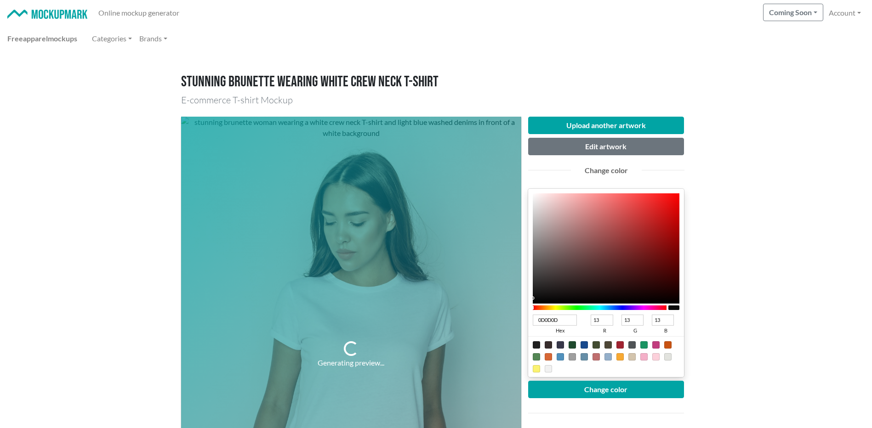
type input "11"
type input "0A0A0A"
type input "10"
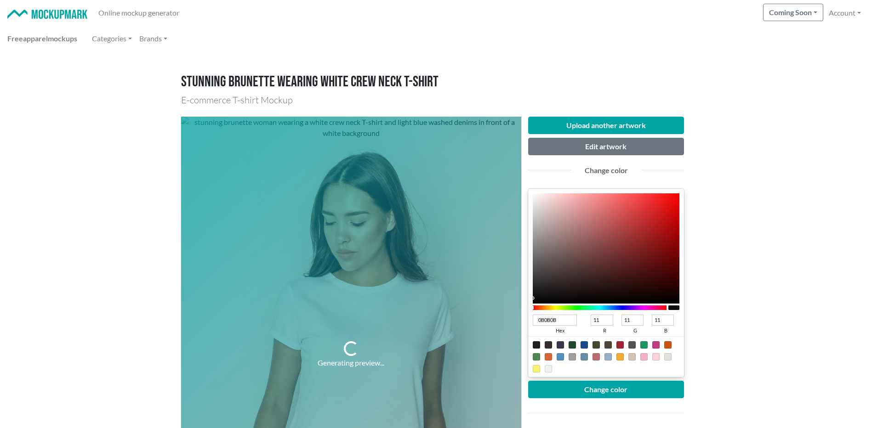
type input "10"
type input "090909"
type input "9"
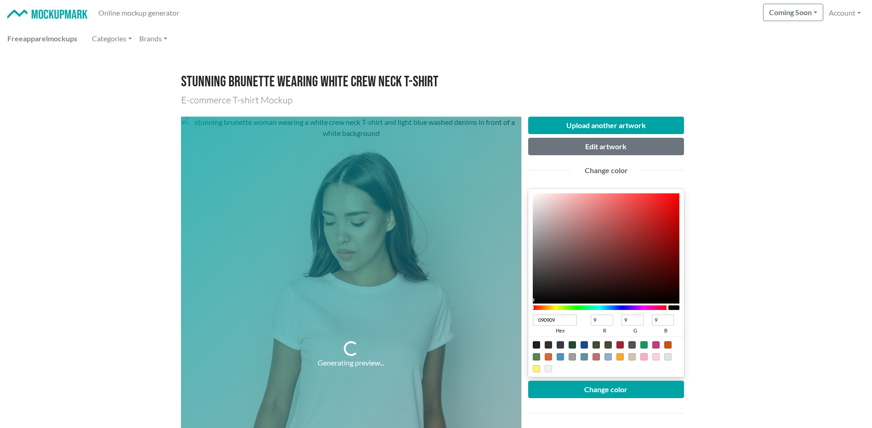
drag, startPoint x: 538, startPoint y: 288, endPoint x: 528, endPoint y: 300, distance: 15.0
click at [530, 300] on div "090909 hex 9 r 9 g 9 b 100 a" at bounding box center [606, 283] width 156 height 188
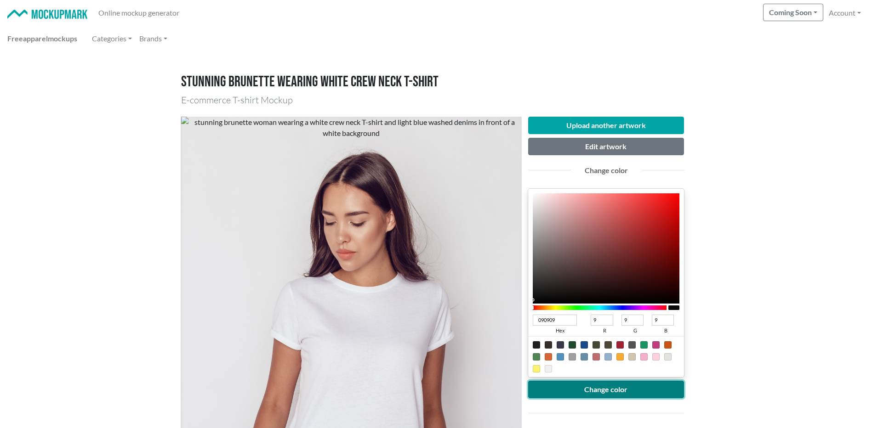
click at [612, 391] on button "Change color" at bounding box center [606, 389] width 156 height 17
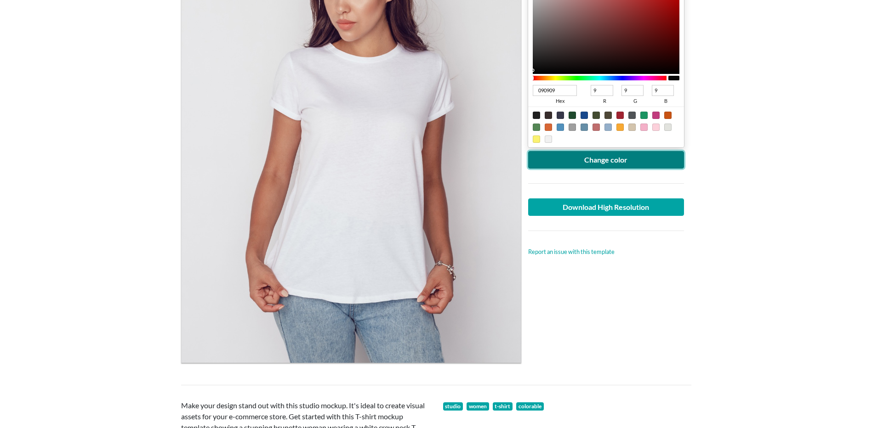
scroll to position [153, 0]
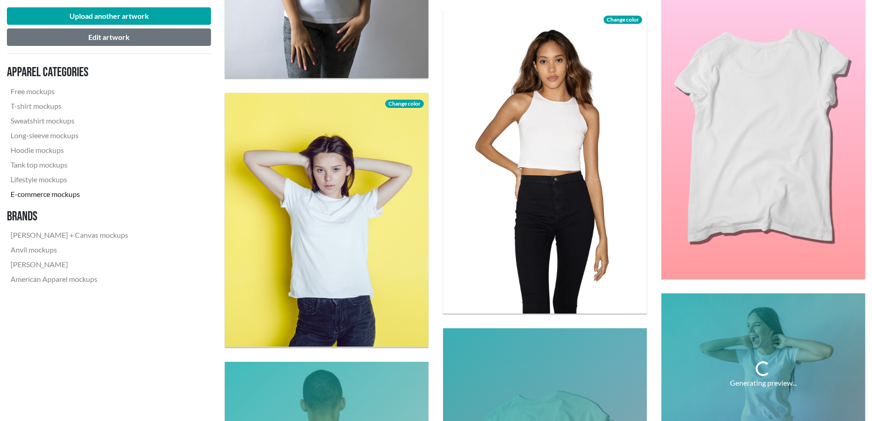
scroll to position [613, 0]
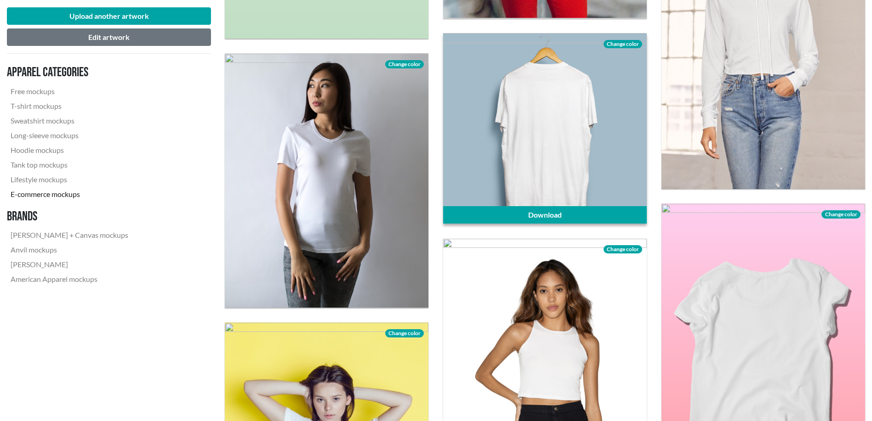
click at [605, 140] on div at bounding box center [545, 128] width 204 height 191
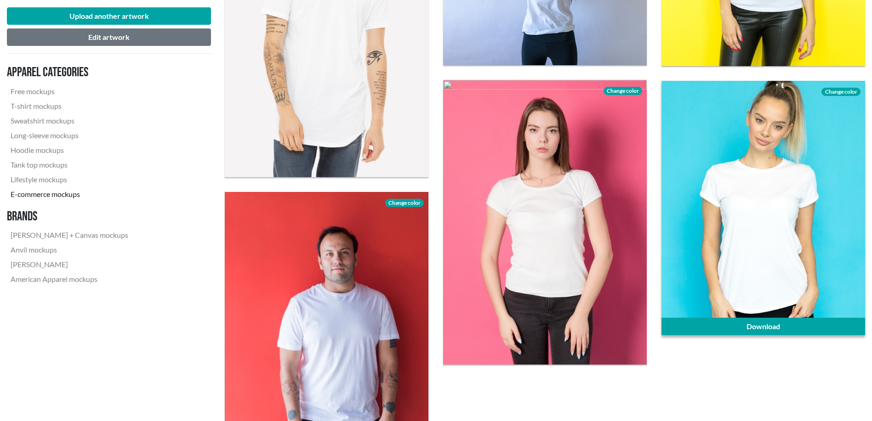
scroll to position [2298, 0]
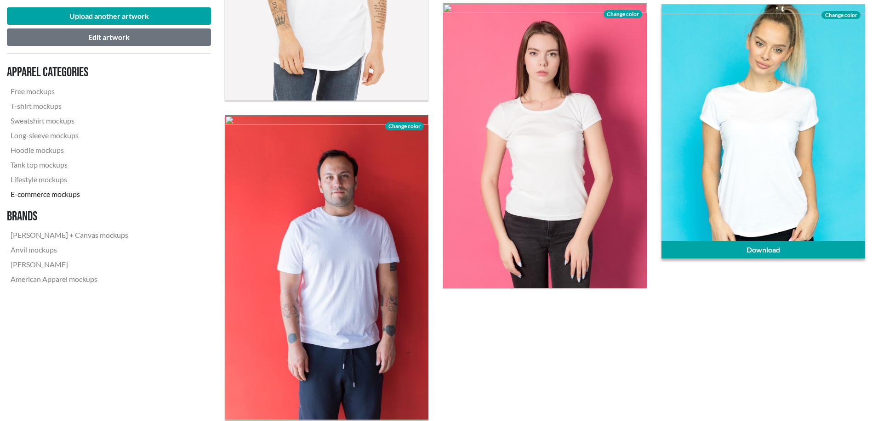
click at [822, 188] on div at bounding box center [763, 131] width 204 height 255
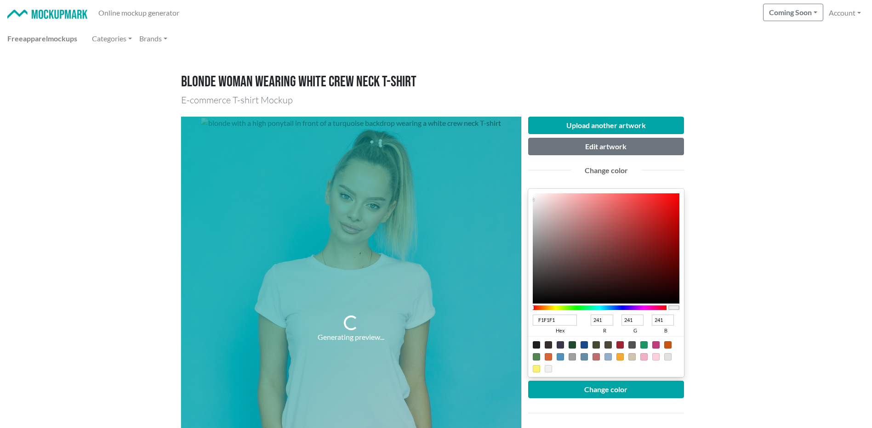
type input "1B1A1A"
type input "27"
type input "26"
type input "191818"
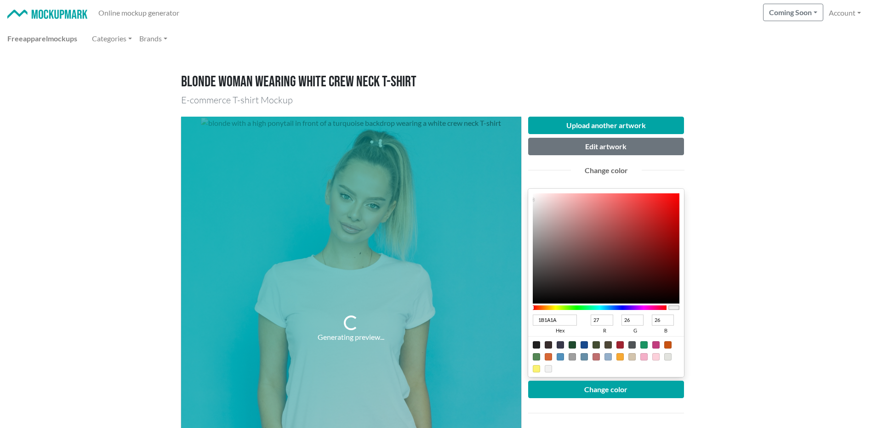
type input "25"
type input "24"
type input "111111"
type input "17"
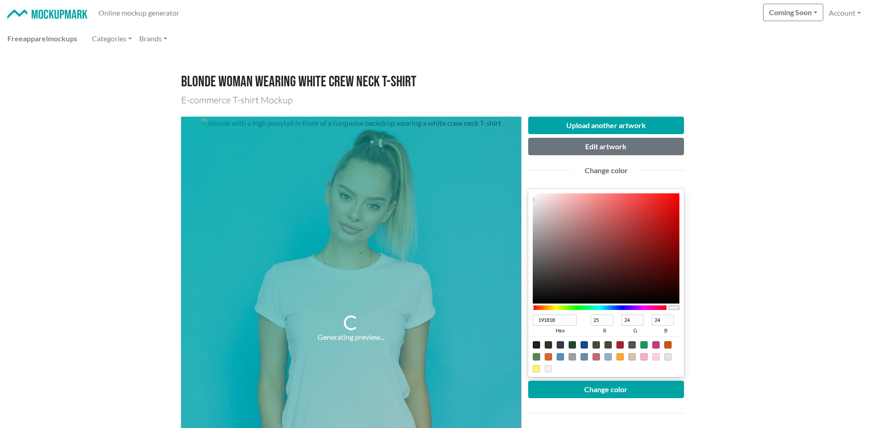
type input "17"
type input "0C0C0C"
type input "12"
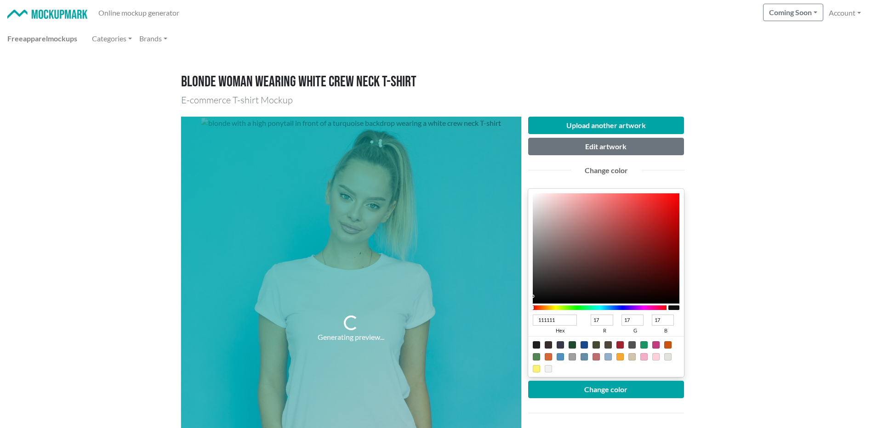
type input "12"
type input "0B0B0B"
type input "11"
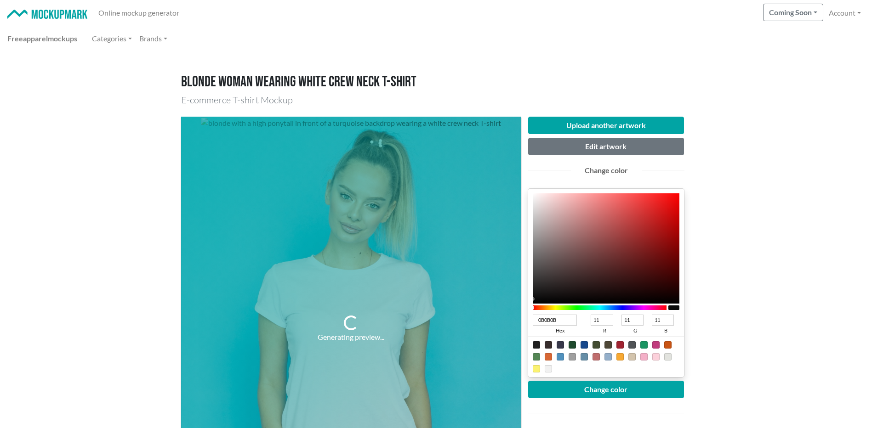
type input "080808"
type input "8"
drag, startPoint x: 534, startPoint y: 296, endPoint x: 532, endPoint y: 301, distance: 4.7
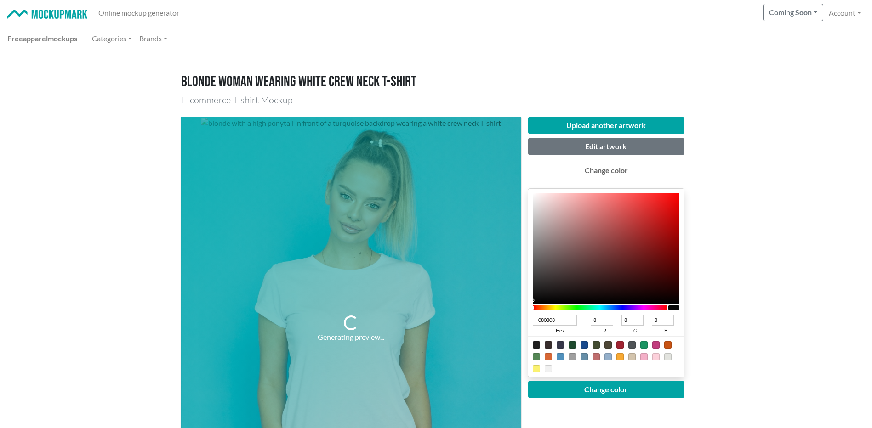
click at [533, 301] on div at bounding box center [606, 248] width 147 height 110
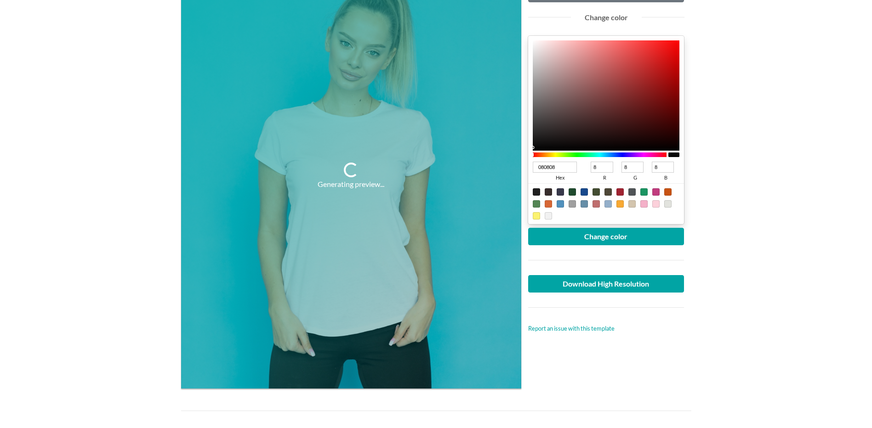
scroll to position [230, 0]
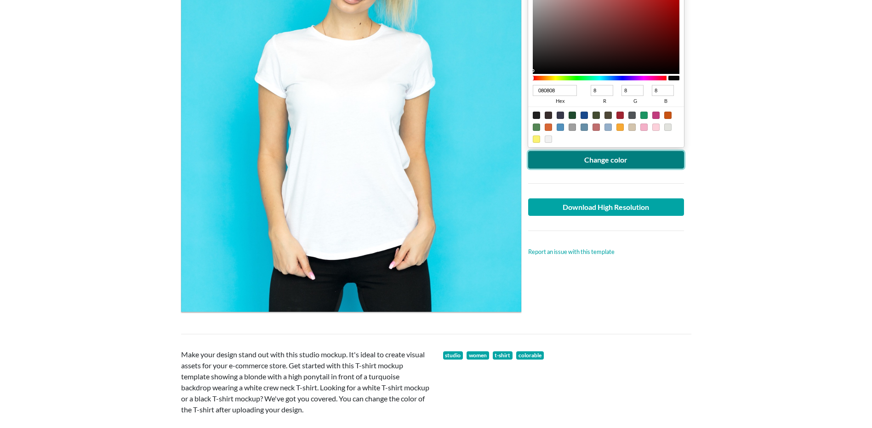
click at [631, 160] on button "Change color" at bounding box center [606, 159] width 156 height 17
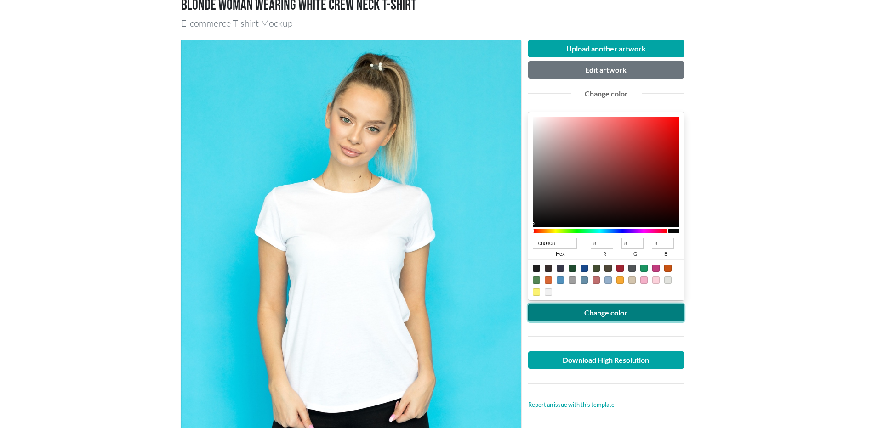
scroll to position [153, 0]
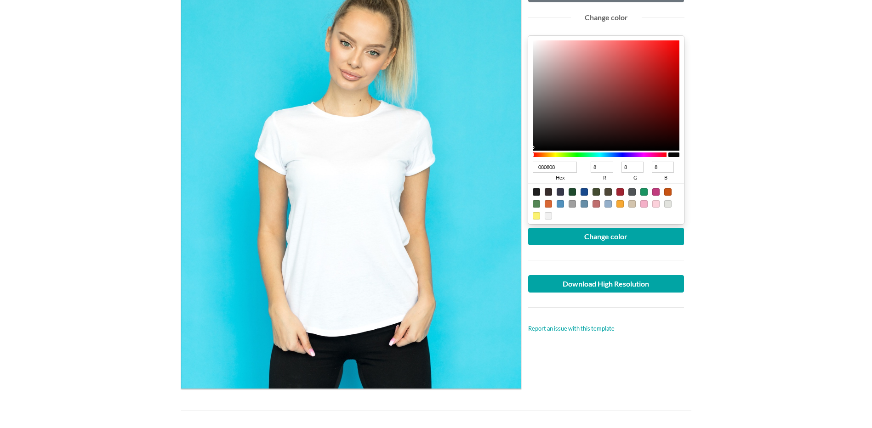
type input "090909"
type input "9"
type input "0B0B0B"
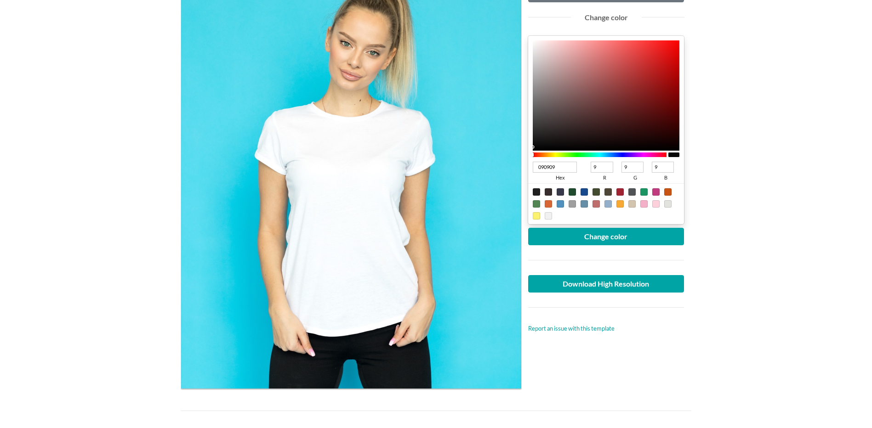
type input "11"
type input "0D0D0D"
type input "13"
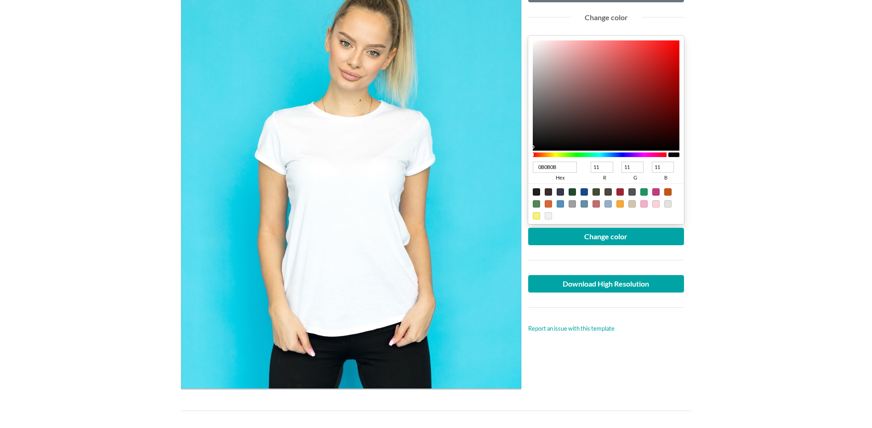
type input "13"
drag, startPoint x: 534, startPoint y: 148, endPoint x: 524, endPoint y: 147, distance: 9.2
click at [528, 145] on div "0D0D0D hex 13 r 13 g 13 b 100 a" at bounding box center [606, 130] width 156 height 188
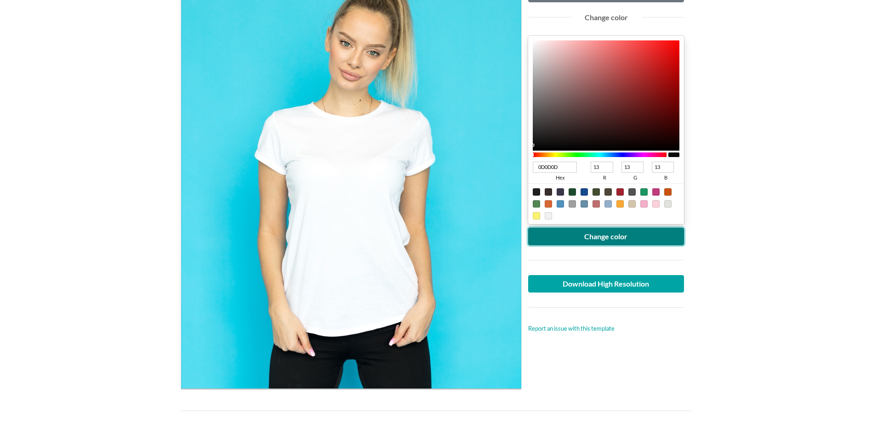
click at [588, 235] on button "Change color" at bounding box center [606, 236] width 156 height 17
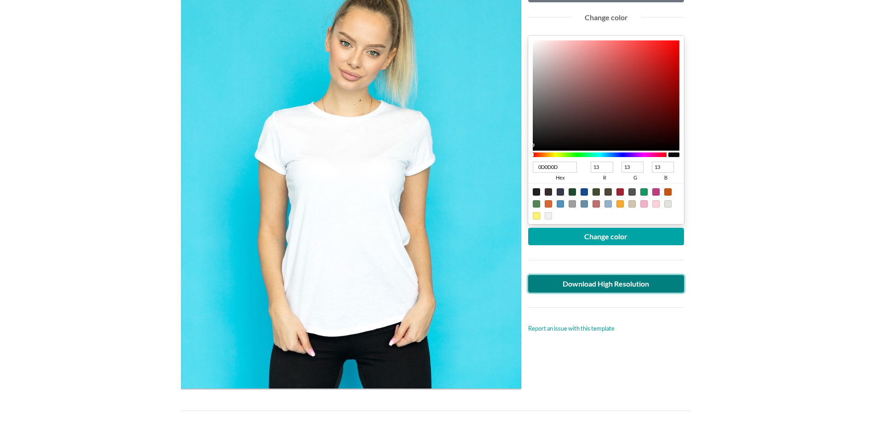
click at [625, 282] on link "Download High Resolution" at bounding box center [606, 283] width 156 height 17
click at [682, 335] on div "Upload another artwork Edit artwork Change color 0D0D0D hex 13 r 13 g 13 b 100 …" at bounding box center [606, 176] width 170 height 425
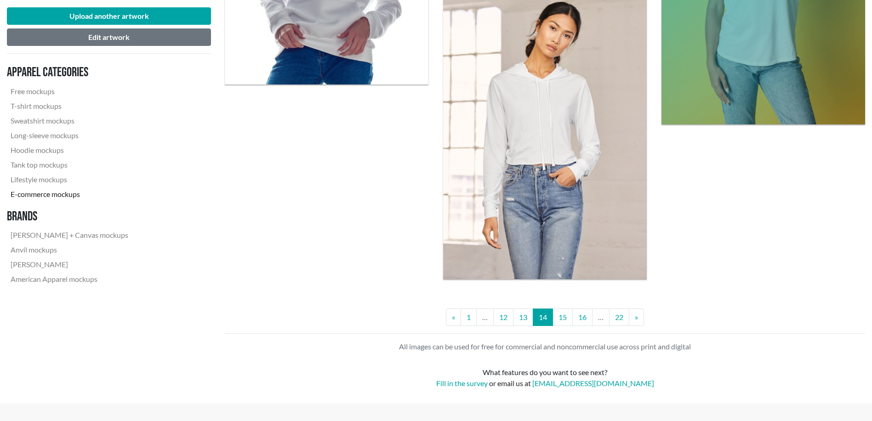
scroll to position [2527, 0]
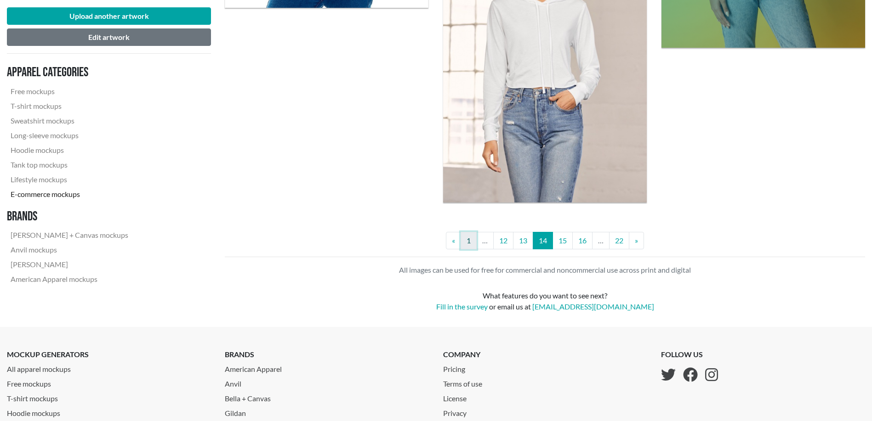
click at [467, 240] on link "1" at bounding box center [468, 240] width 16 height 17
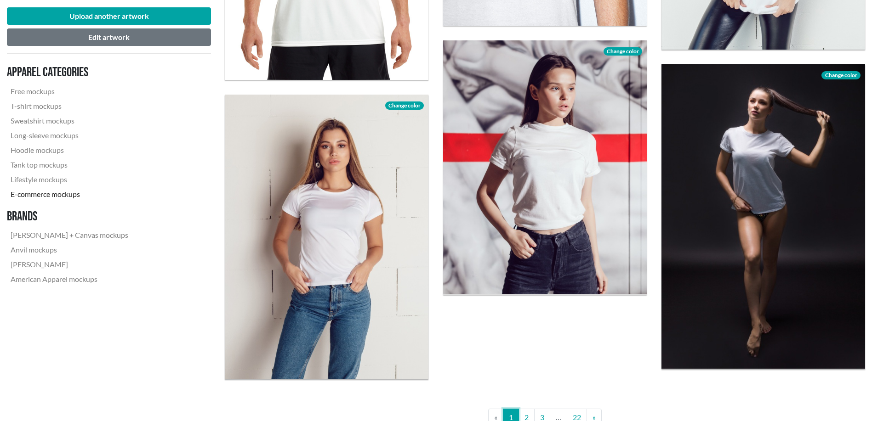
scroll to position [2451, 0]
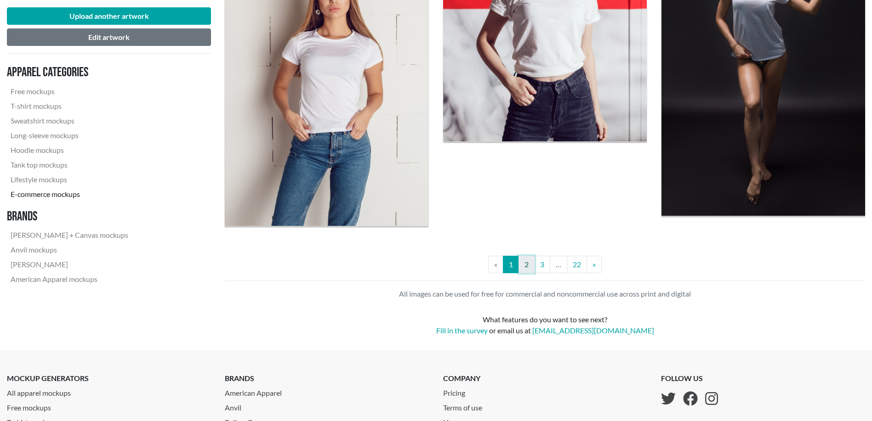
click at [527, 265] on link "2" at bounding box center [526, 264] width 16 height 17
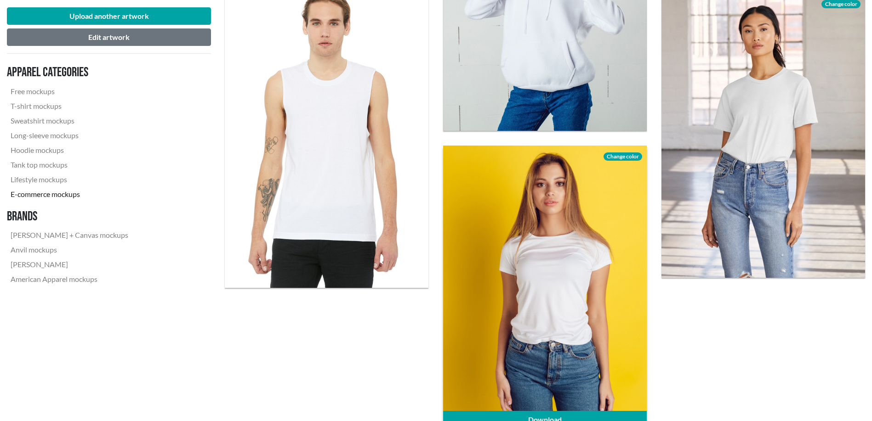
scroll to position [2374, 0]
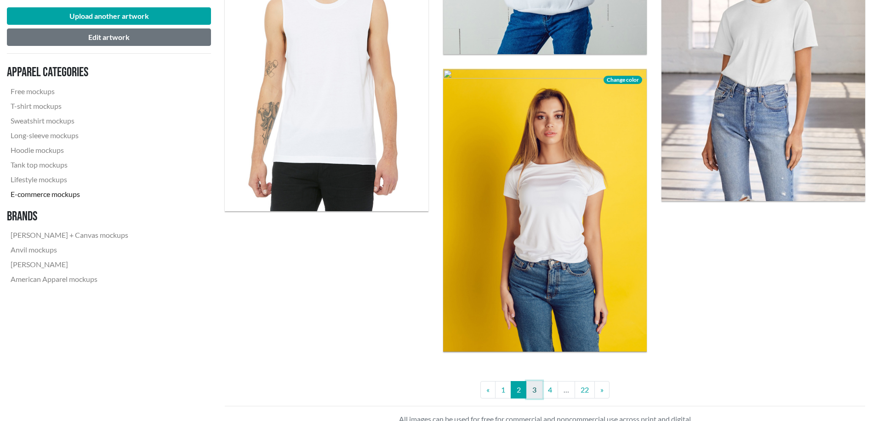
click at [537, 392] on link "3" at bounding box center [534, 389] width 16 height 17
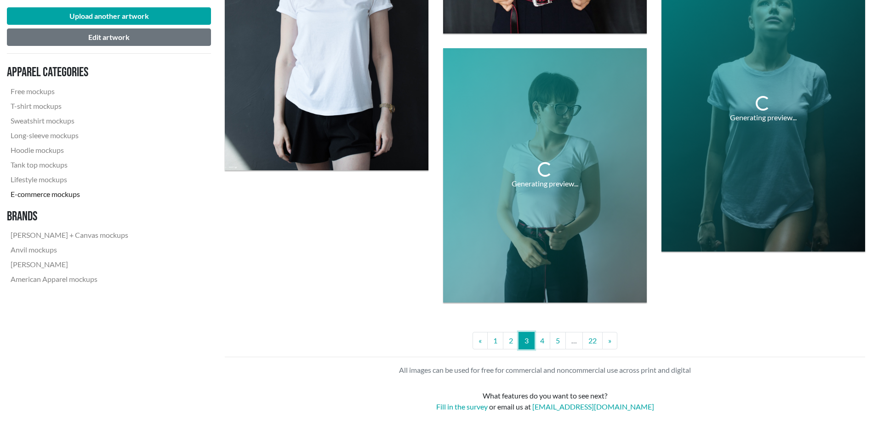
scroll to position [2451, 0]
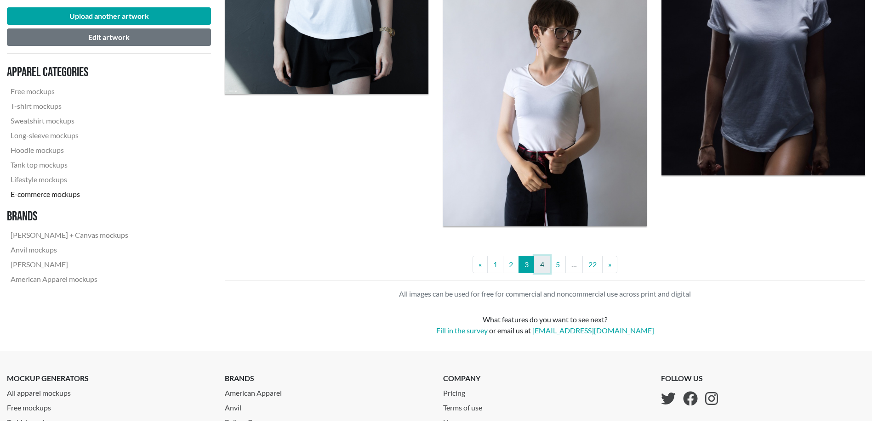
click at [548, 263] on link "4" at bounding box center [542, 264] width 16 height 17
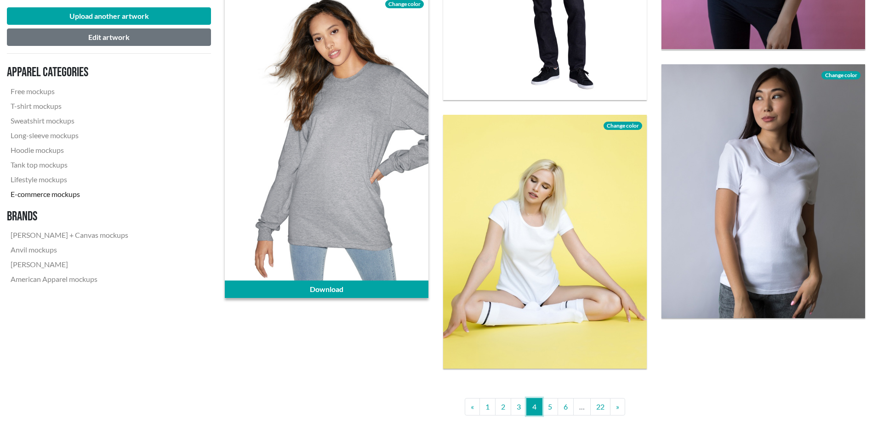
scroll to position [2451, 0]
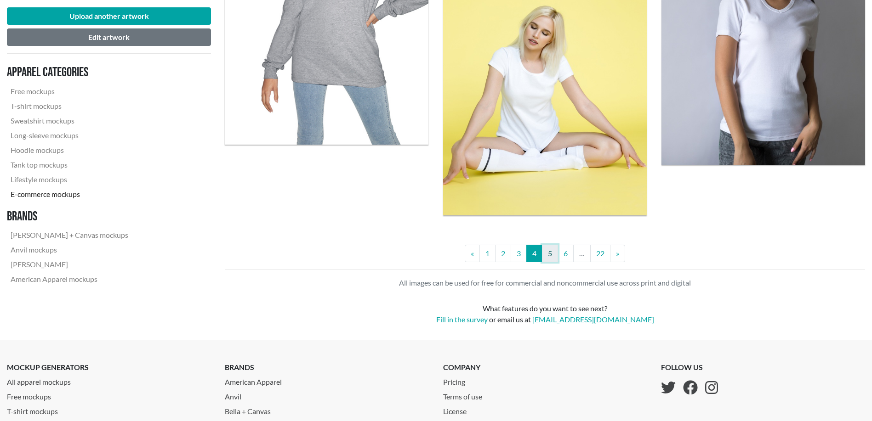
click at [553, 258] on link "5" at bounding box center [550, 253] width 16 height 17
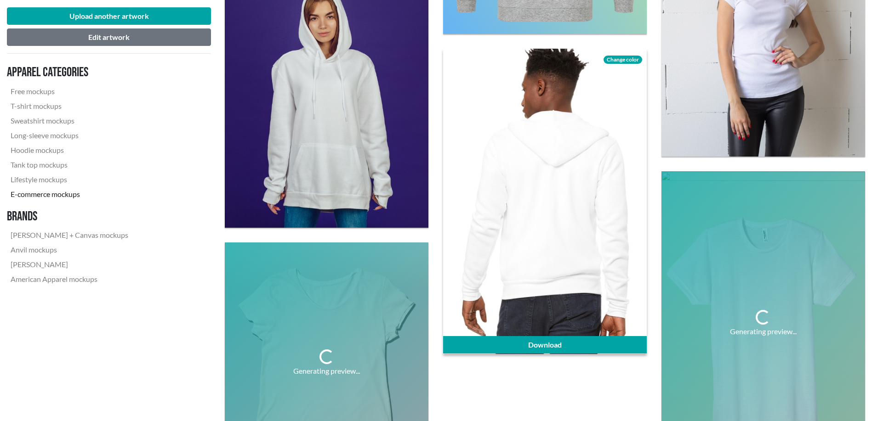
scroll to position [2374, 0]
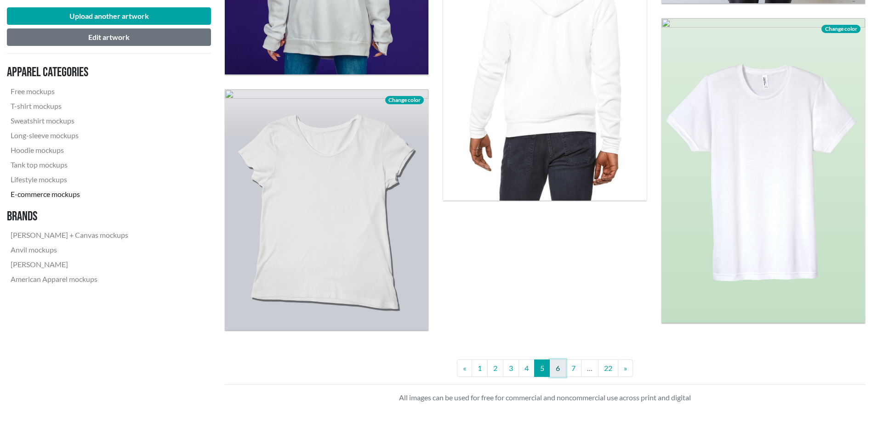
click at [563, 367] on link "6" at bounding box center [558, 368] width 16 height 17
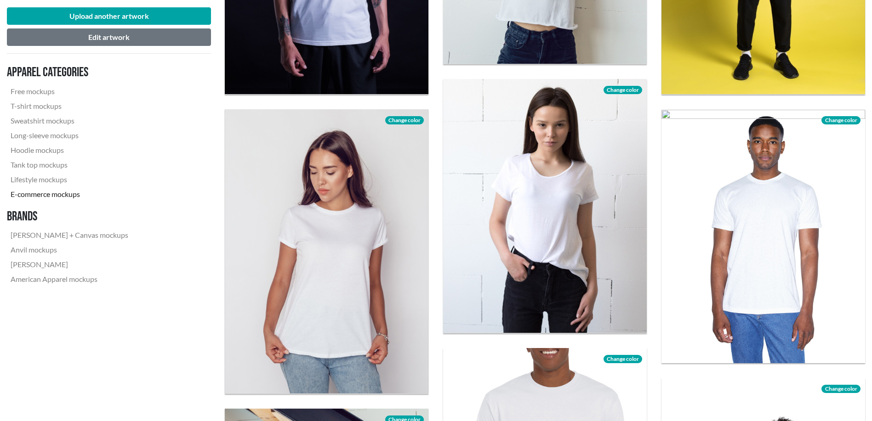
scroll to position [613, 0]
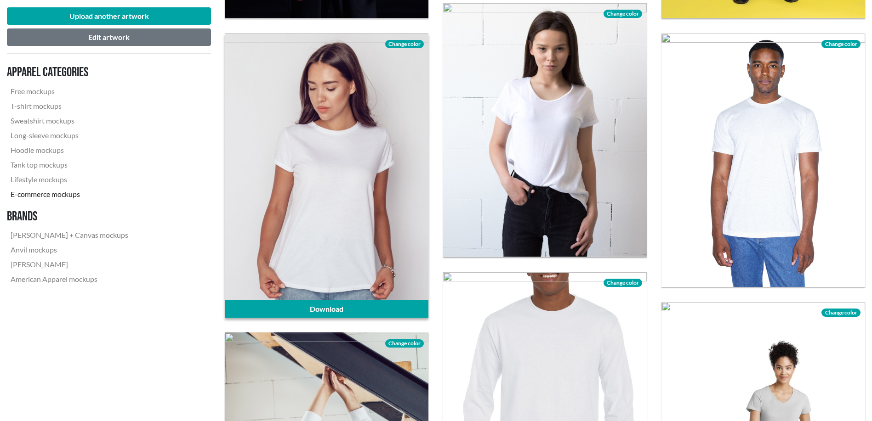
click at [346, 254] on div at bounding box center [327, 175] width 204 height 285
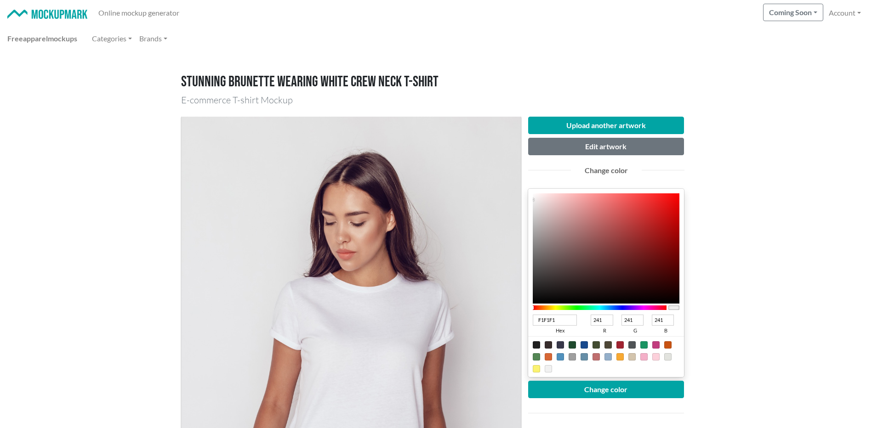
scroll to position [77, 0]
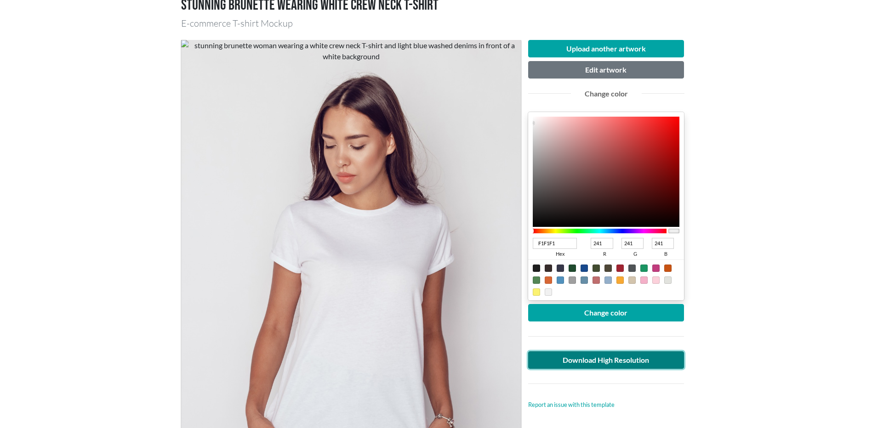
click at [620, 367] on link "Download High Resolution" at bounding box center [606, 360] width 156 height 17
click at [726, 346] on main "Stunning brunette wearing white crew neck T-shirt E-commerce T-shirt Mockup Upl…" at bounding box center [436, 435] width 872 height 921
